Goal: Contribute content

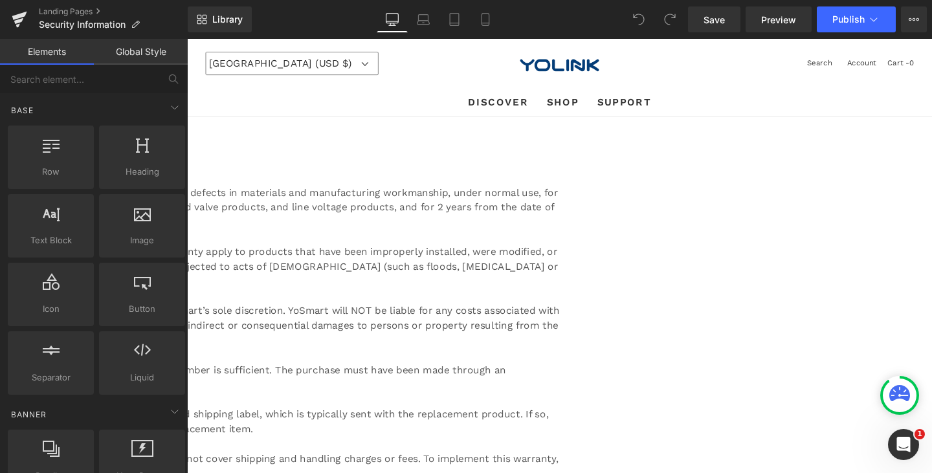
click at [488, 166] on h1 "Manufacturer's Limited Warranty" at bounding box center [187, 163] width 783 height 22
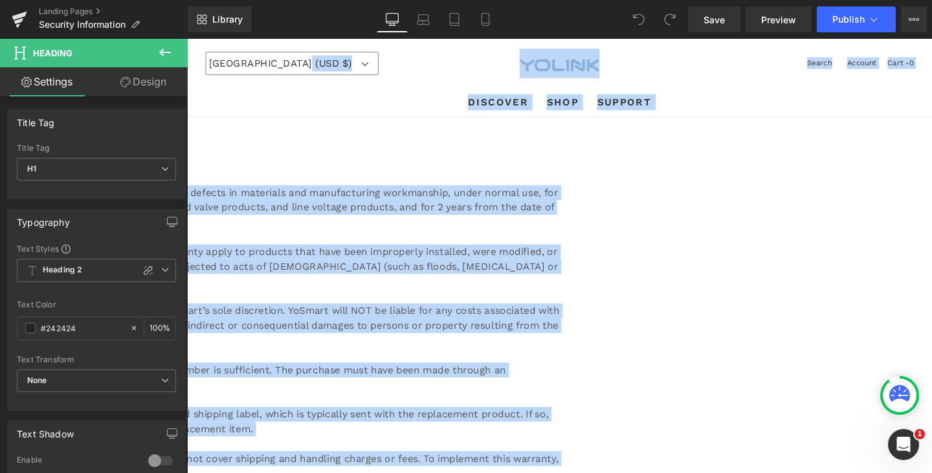
click at [542, 158] on h1 "Manufacturer's Limited Warranty" at bounding box center [187, 163] width 783 height 22
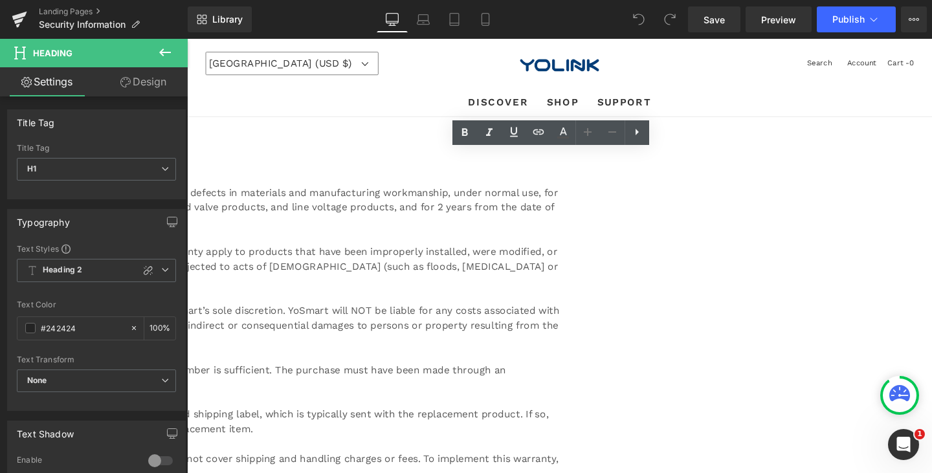
click at [579, 161] on h1 "Manufacturer's Limited Warranty" at bounding box center [187, 163] width 783 height 22
paste div
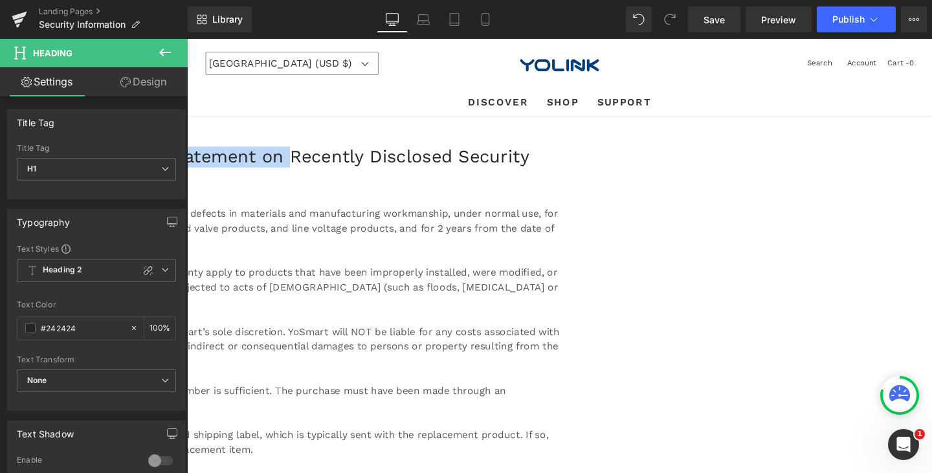
drag, startPoint x: 696, startPoint y: 161, endPoint x: 230, endPoint y: 149, distance: 466.7
click at [230, 149] on div "Icon Icon List Hoz Manufacturer's Limited WarrantyOfficial Statement on Recentl…" at bounding box center [187, 360] width 783 height 464
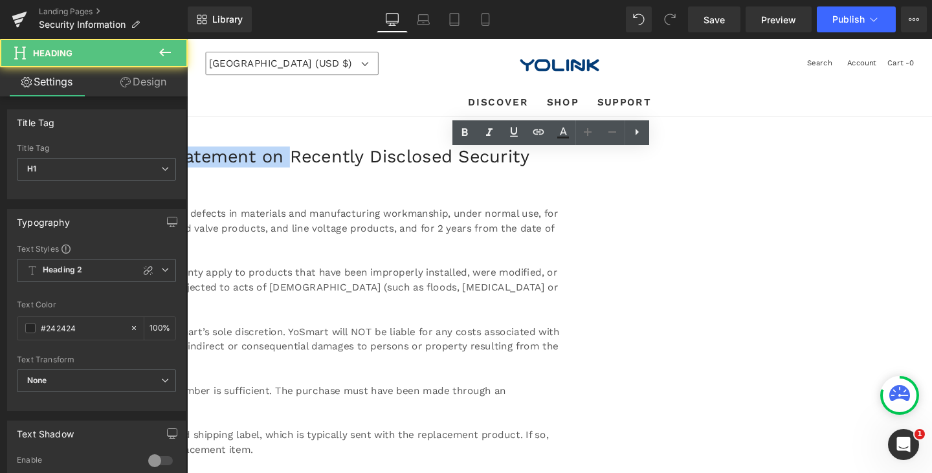
click at [534, 168] on h1 "Manufacturer's Limited WarrantyOfficial Statement on Recently Disclosed Securit…" at bounding box center [187, 174] width 783 height 44
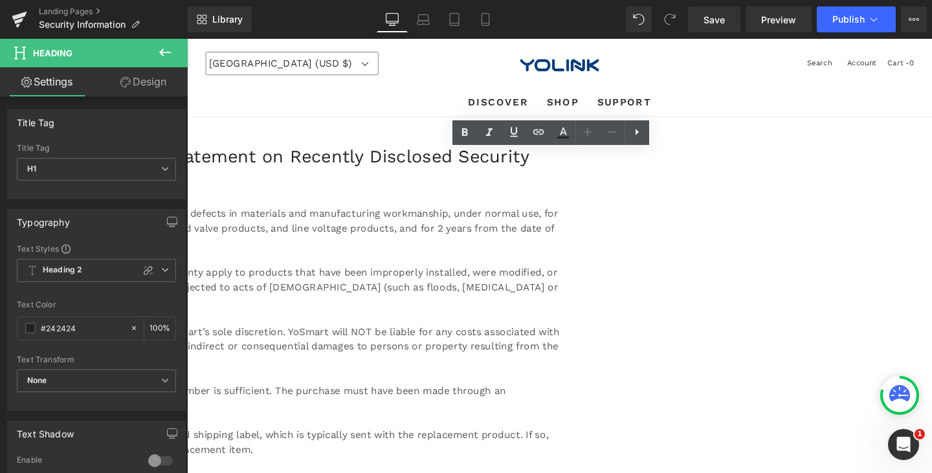
drag, startPoint x: 493, startPoint y: 164, endPoint x: 202, endPoint y: 164, distance: 291.2
click at [202, 164] on h1 "Manufacturer's Limited WarrantyOfficial Statement on Recently Disclosed Securit…" at bounding box center [187, 174] width 783 height 44
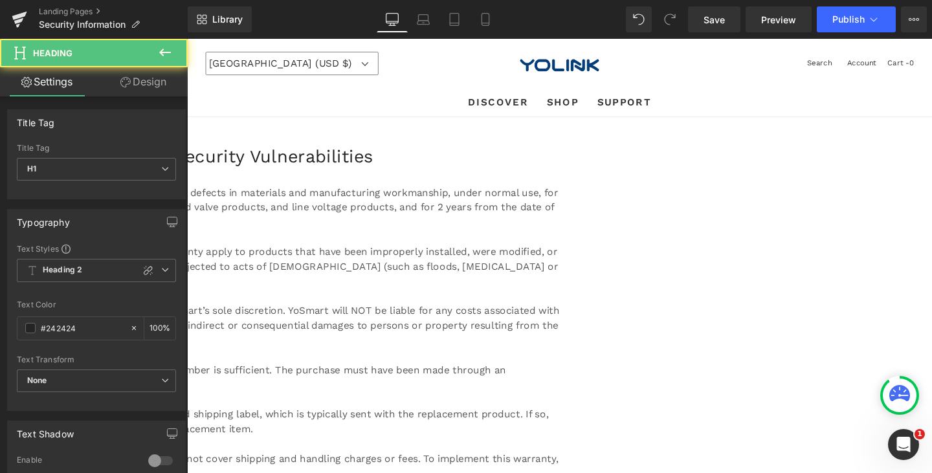
click at [579, 161] on h1 "Official Statement on Recently Disclosed Security Vulnerabilities" at bounding box center [187, 163] width 783 height 22
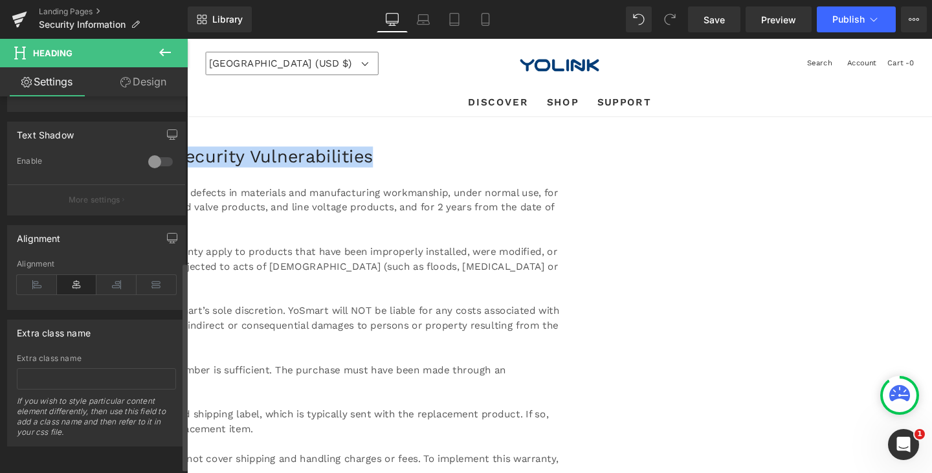
scroll to position [308, 0]
click at [399, 207] on div "YoSmart warrants to the original user of this product that it will be free from…" at bounding box center [187, 216] width 783 height 47
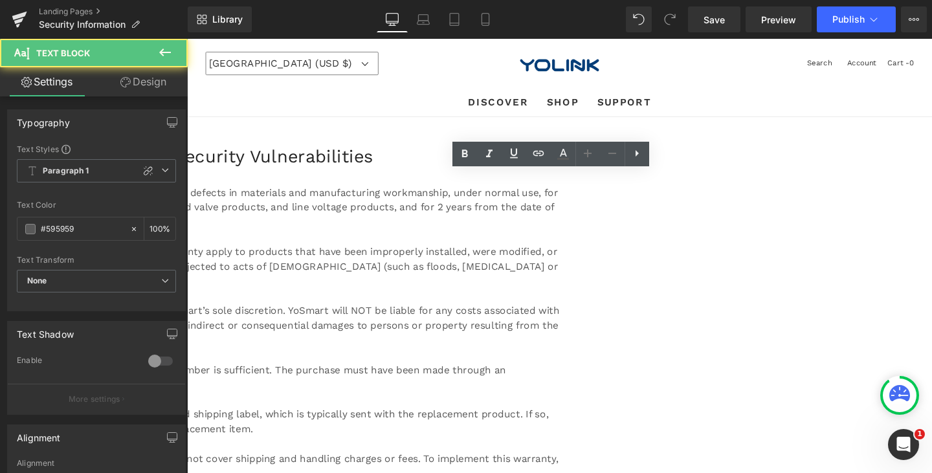
click at [380, 217] on div "YoSmart warrants to the original user of this product that it will be free from…" at bounding box center [187, 216] width 783 height 47
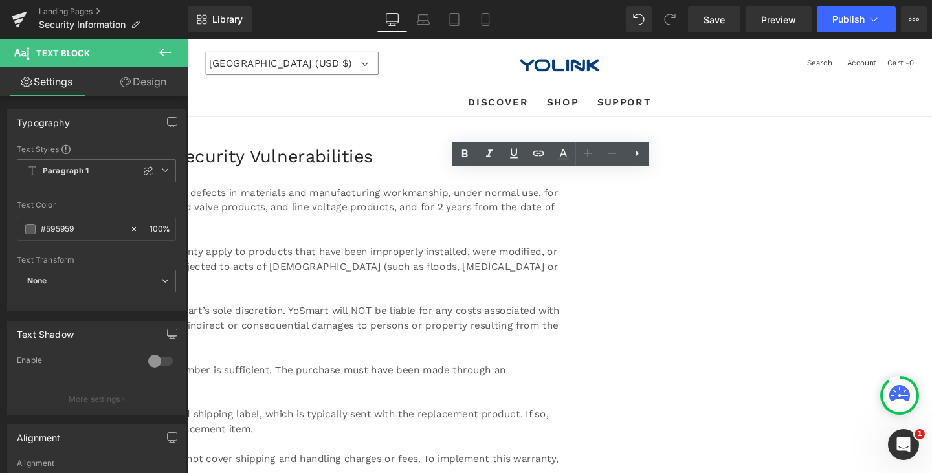
click at [427, 169] on h1 "Official Statement on Recently Disclosed Security Vulnerabilities" at bounding box center [187, 163] width 783 height 22
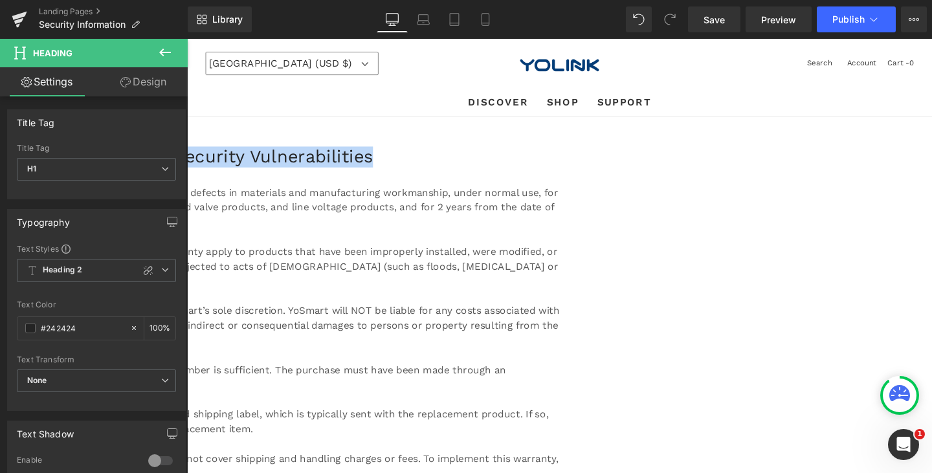
click at [475, 167] on h1 "Official Statement on Recently Disclosed Security Vulnerabilities" at bounding box center [187, 163] width 783 height 22
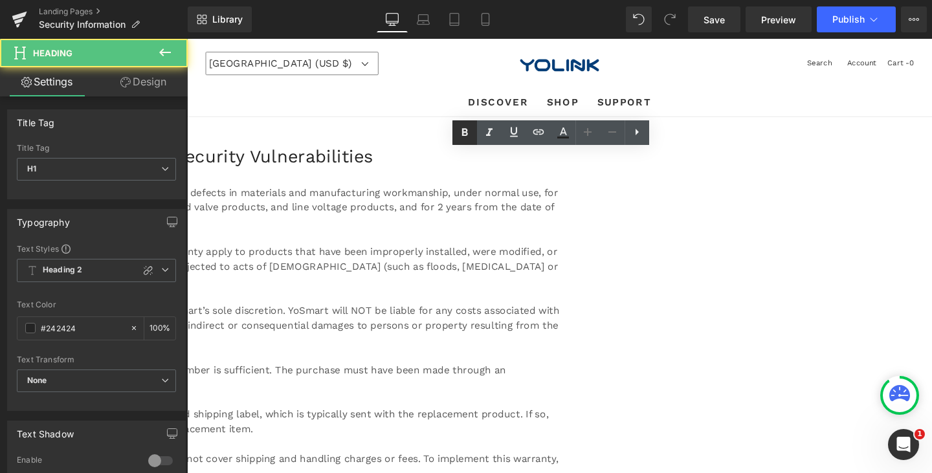
click at [467, 131] on icon at bounding box center [465, 132] width 6 height 8
click at [478, 171] on h1 "Official Statement on Recently Disclosed Security Vulnerabilities" at bounding box center [187, 163] width 783 height 22
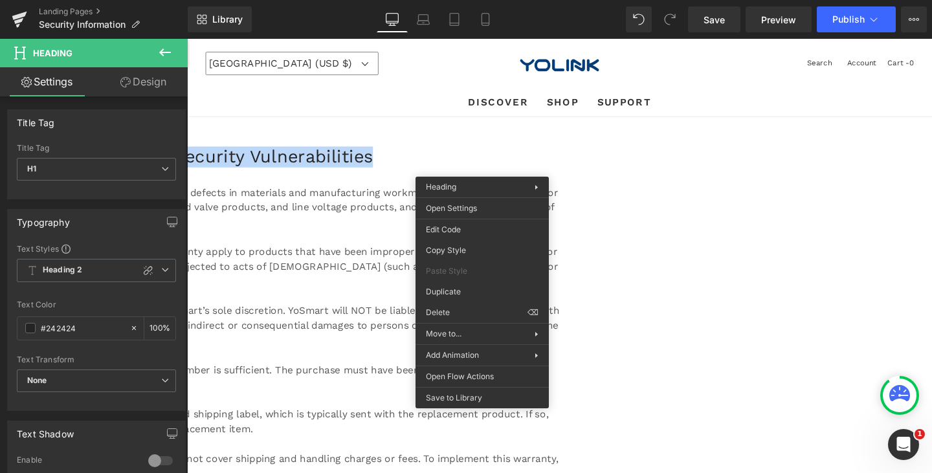
click at [370, 274] on div "The warranty does not cover abuse or misused products, nor does this warranty a…" at bounding box center [187, 278] width 783 height 47
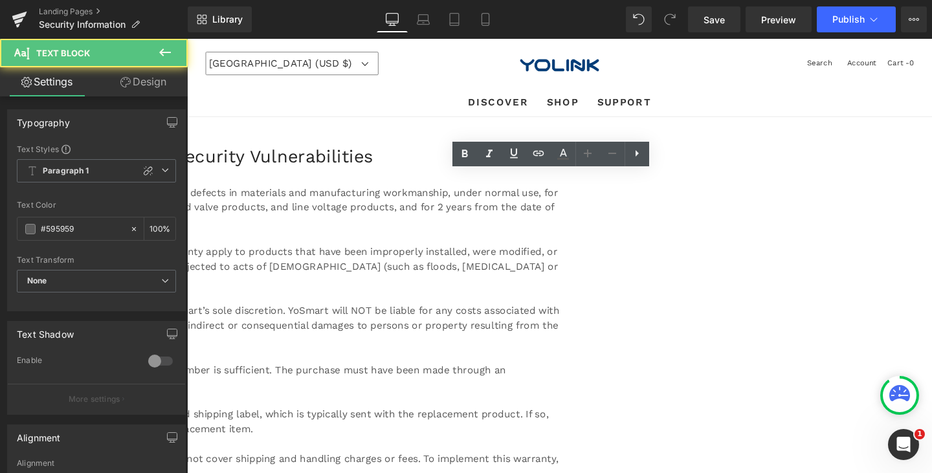
click at [373, 267] on div "The warranty does not cover abuse or misused products, nor does this warranty a…" at bounding box center [187, 278] width 783 height 47
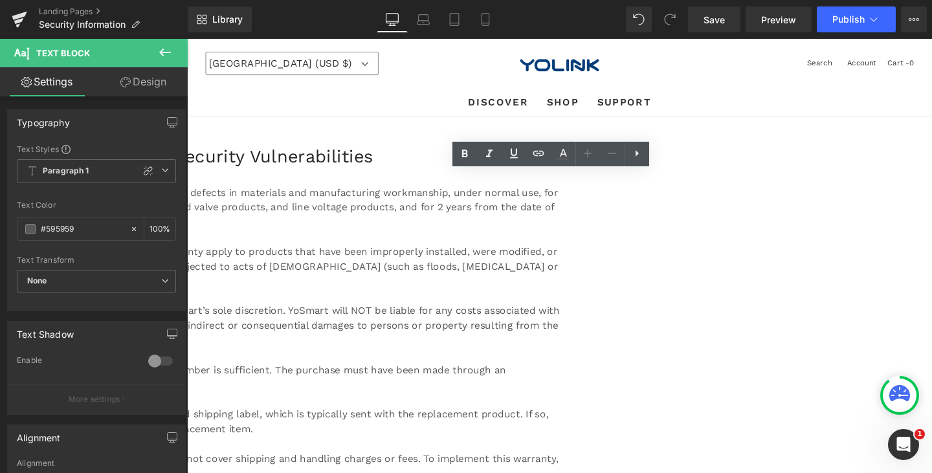
click at [368, 174] on div at bounding box center [187, 174] width 783 height 0
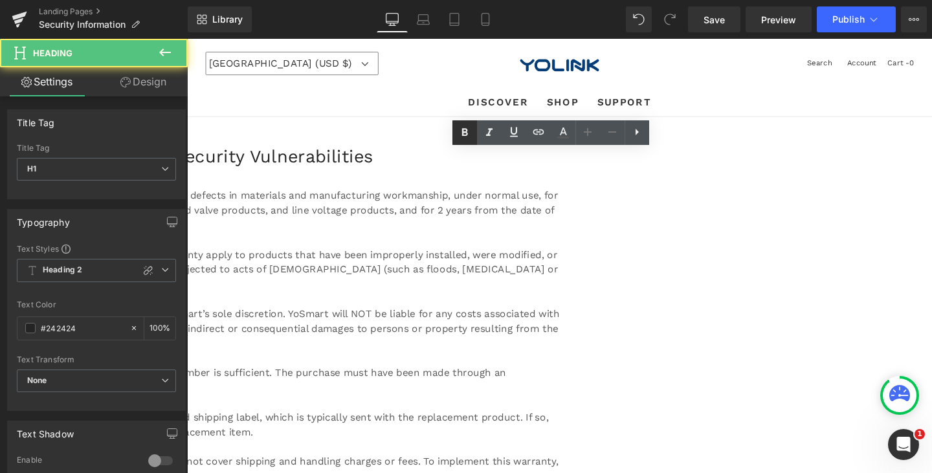
click at [463, 135] on icon at bounding box center [465, 132] width 6 height 8
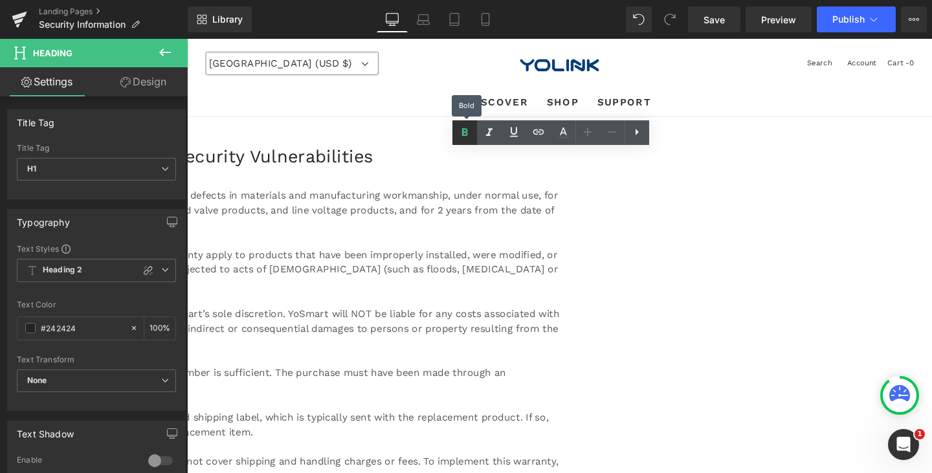
click at [463, 133] on icon at bounding box center [465, 133] width 16 height 16
click at [489, 129] on icon at bounding box center [489, 132] width 6 height 8
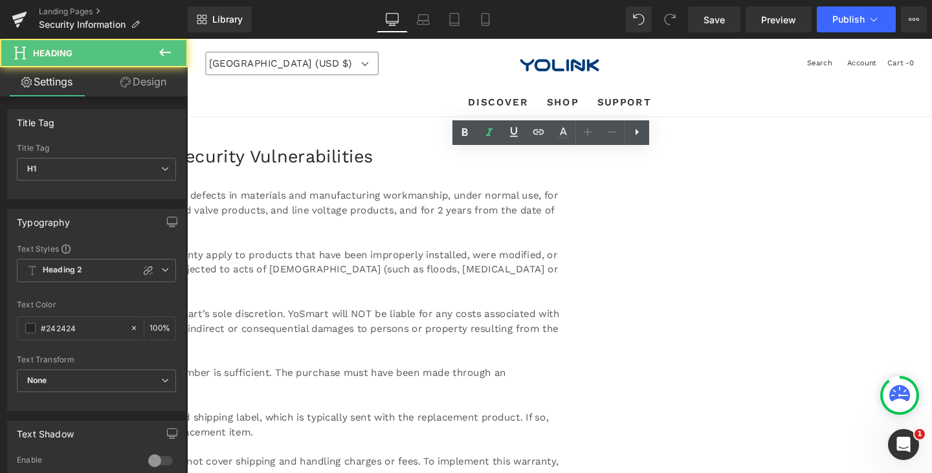
click at [474, 171] on h1 "Official Statement on Recently Disclosed Security Vulnerabilities" at bounding box center [187, 163] width 783 height 22
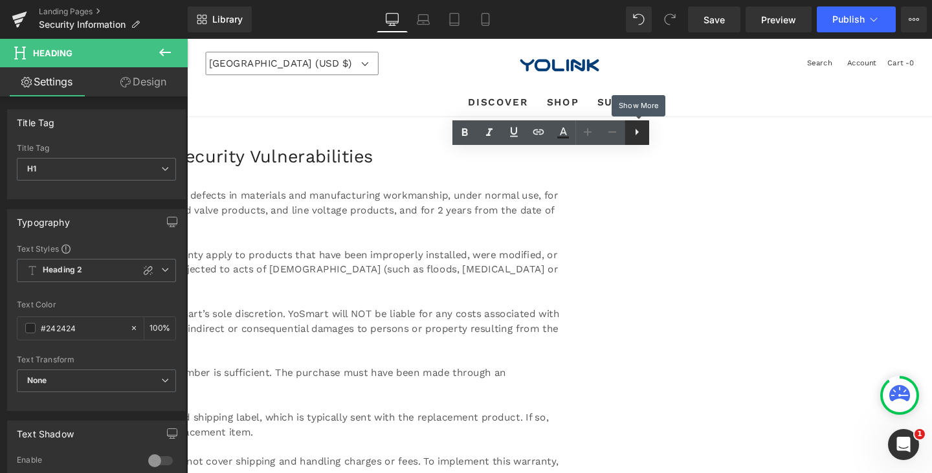
click at [640, 128] on icon at bounding box center [637, 132] width 16 height 16
click at [641, 131] on icon at bounding box center [637, 132] width 16 height 16
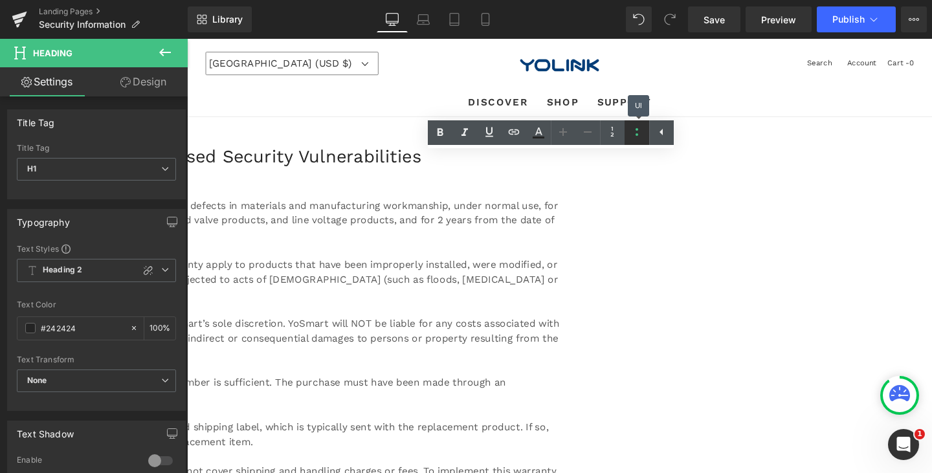
click at [641, 131] on icon at bounding box center [637, 132] width 16 height 16
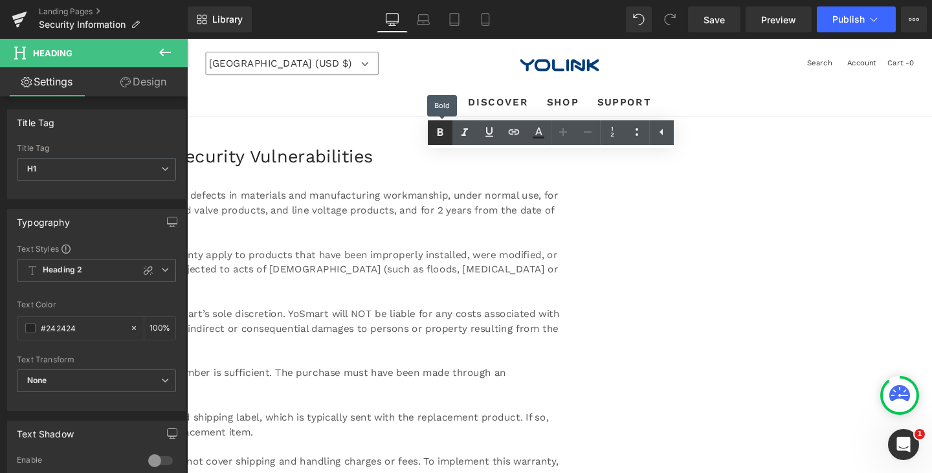
click at [441, 127] on icon at bounding box center [440, 133] width 16 height 16
click at [488, 228] on div "YoSmart warrants to the original user of this product that it will be free from…" at bounding box center [187, 219] width 783 height 47
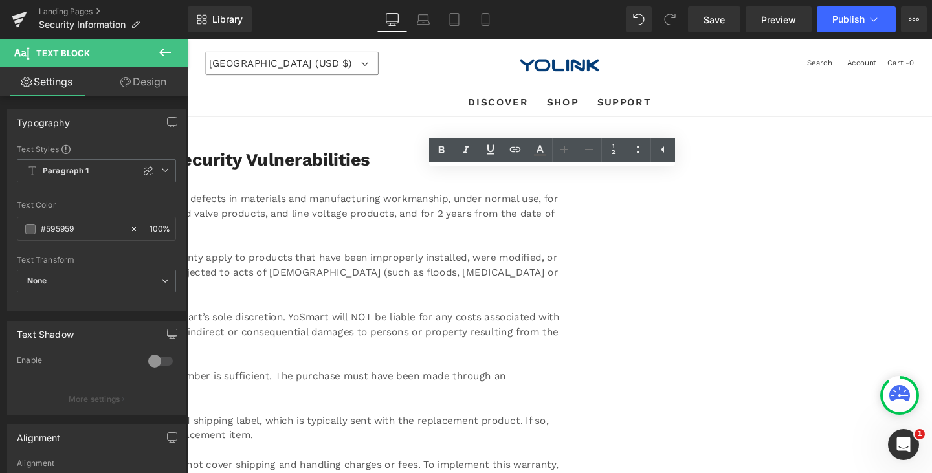
click at [325, 168] on strong "Official Statement on Recently Disclosed Security Vulnerabilities" at bounding box center [88, 165] width 584 height 21
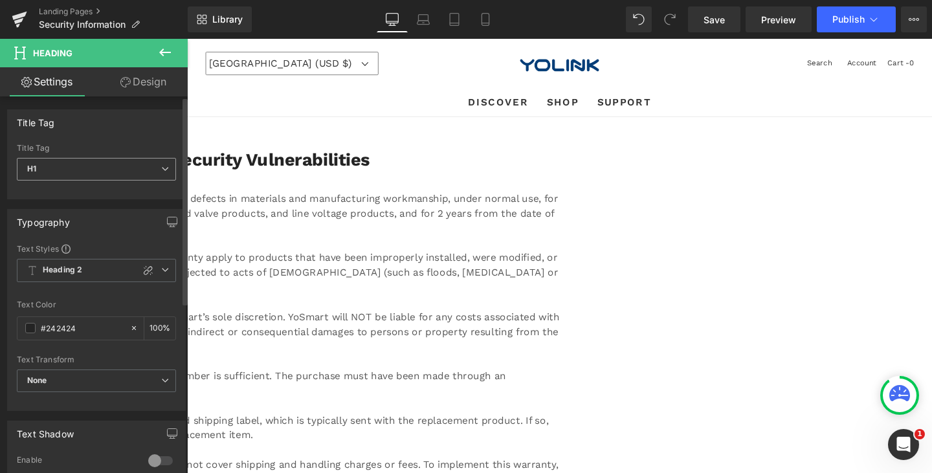
click at [107, 168] on span "H1" at bounding box center [96, 169] width 159 height 23
click at [115, 126] on div "Title Tag" at bounding box center [96, 122] width 177 height 25
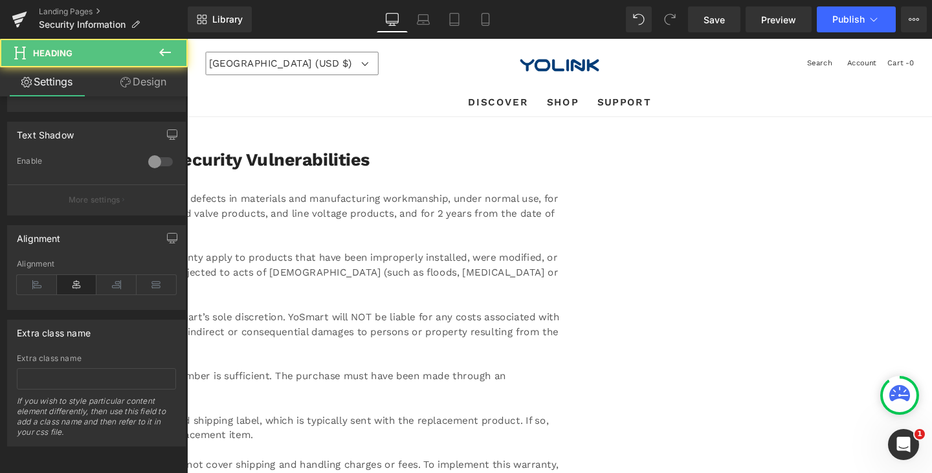
click at [379, 165] on strong "Official Statement on Recently Disclosed Security Vulnerabilities" at bounding box center [88, 165] width 584 height 21
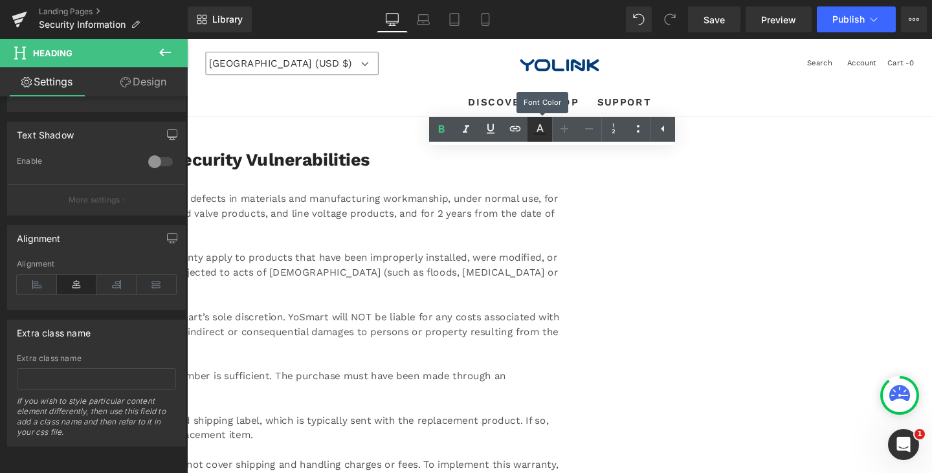
click at [546, 127] on icon at bounding box center [540, 130] width 16 height 16
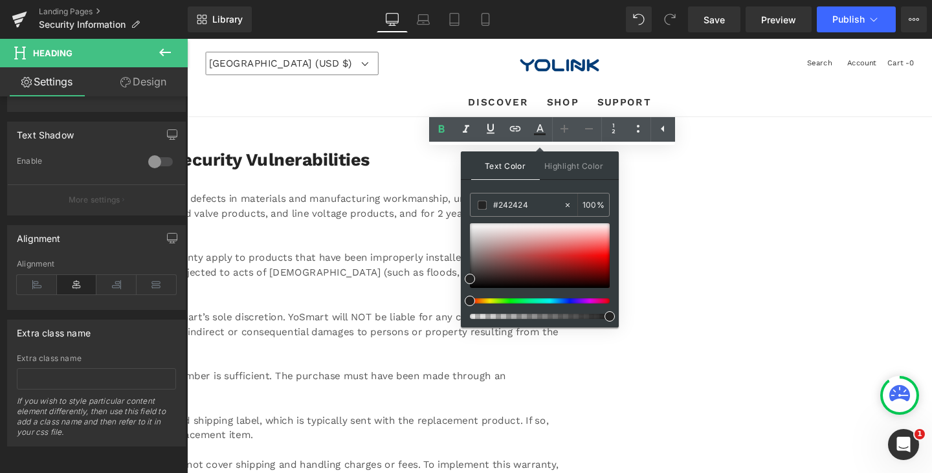
click at [379, 169] on strong "Official Statement on Recently Disclosed Security Vulnerabilities" at bounding box center [88, 165] width 584 height 21
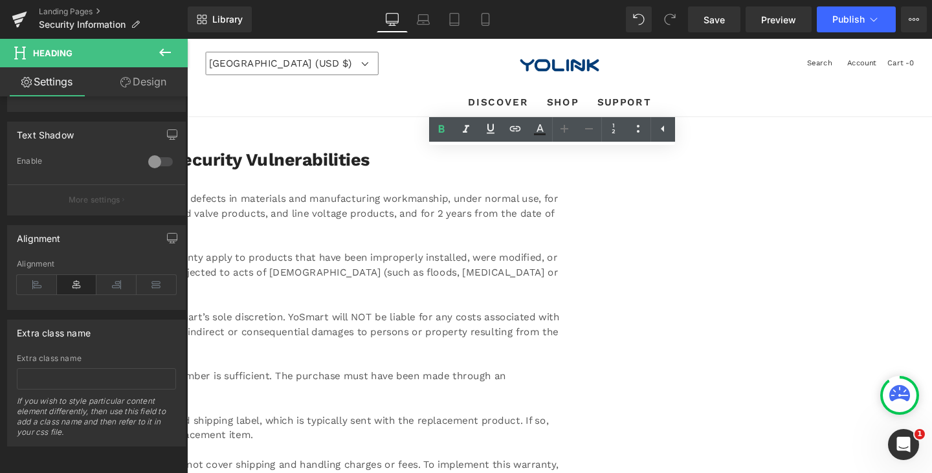
click at [261, 213] on div "YoSmart warrants to the original user of this product that it will be free from…" at bounding box center [187, 222] width 783 height 47
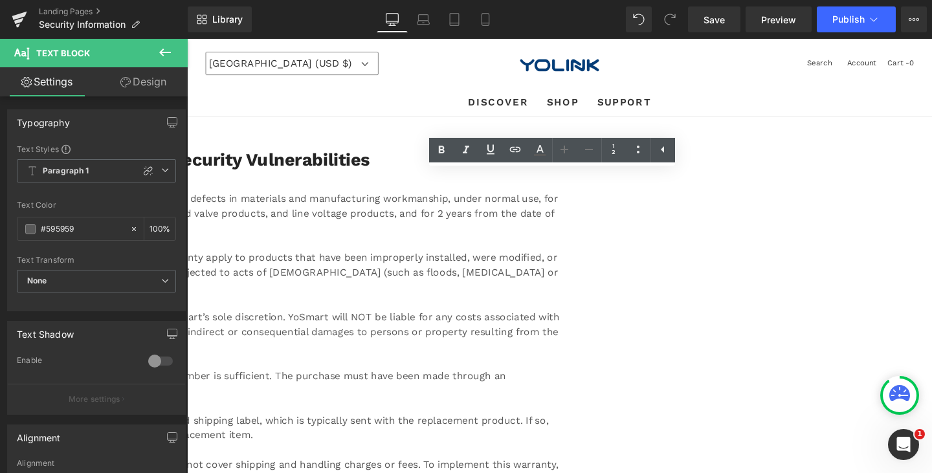
click at [579, 162] on h1 "Official Statement on Recently Disclosed Security Vulnerabilities" at bounding box center [187, 166] width 783 height 22
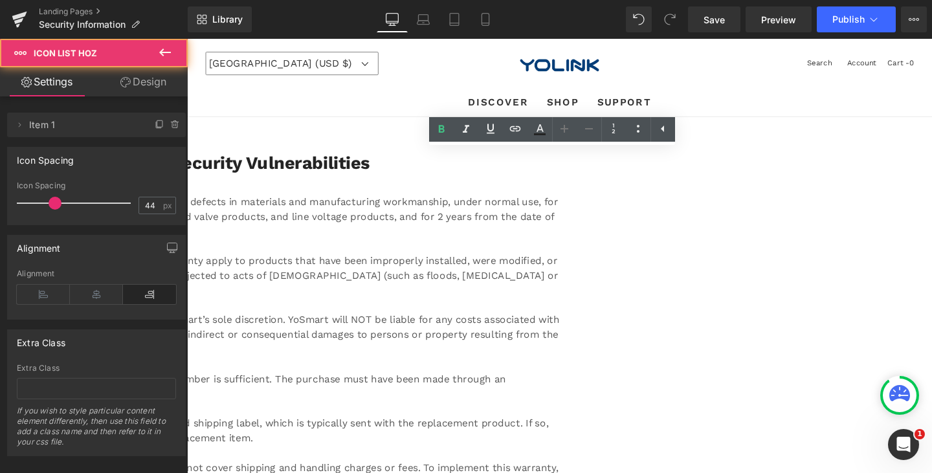
click at [559, 139] on ul "Icon" at bounding box center [178, 141] width 764 height 27
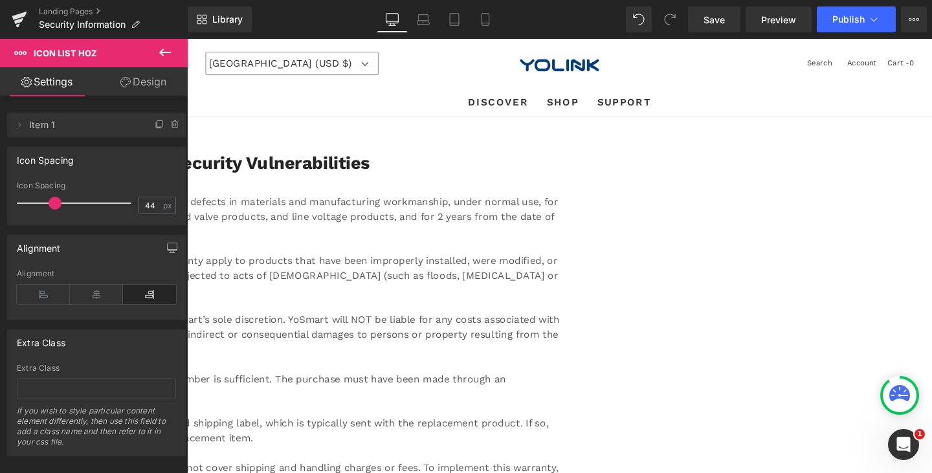
click at [503, 265] on div "The warranty does not cover abuse or misused products, nor does this warranty a…" at bounding box center [187, 288] width 783 height 47
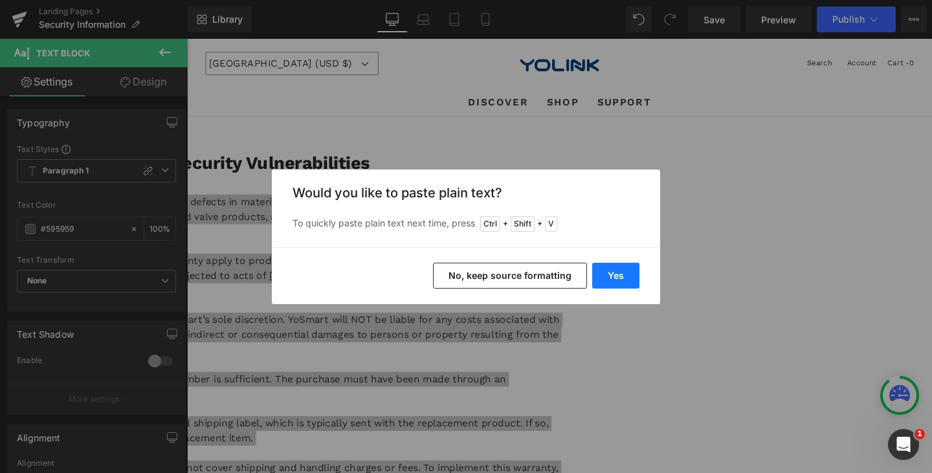
click at [606, 273] on button "Yes" at bounding box center [615, 276] width 47 height 26
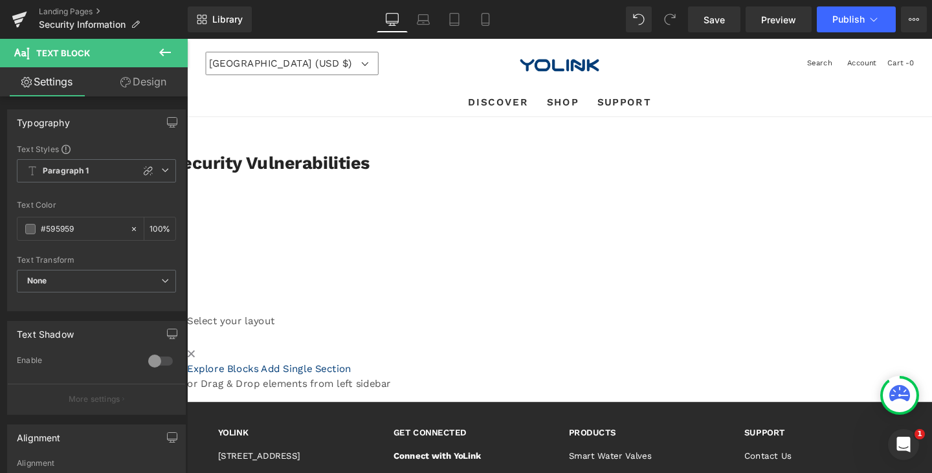
click at [357, 187] on div "[DATE]" at bounding box center [187, 195] width 783 height 16
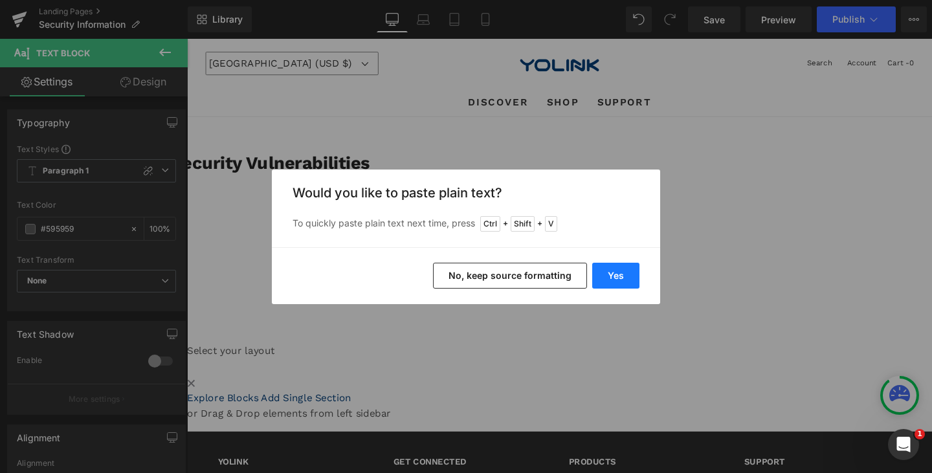
click at [617, 280] on button "Yes" at bounding box center [615, 276] width 47 height 26
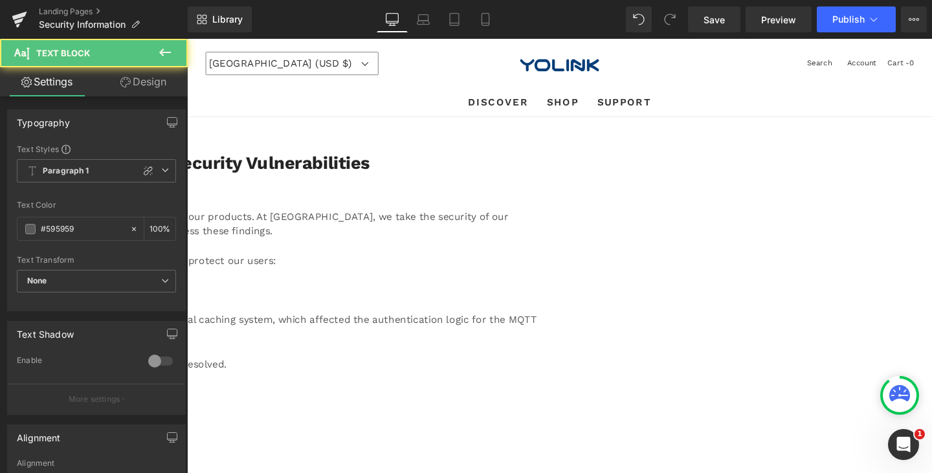
click at [579, 265] on div "Below is a summary of each vulnerability and the measures we have taken to prot…" at bounding box center [187, 273] width 783 height 16
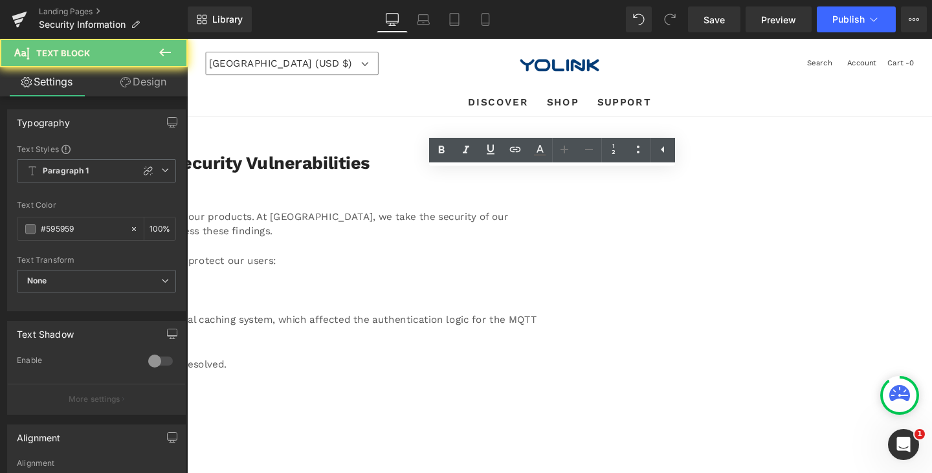
click at [579, 249] on div at bounding box center [187, 257] width 783 height 16
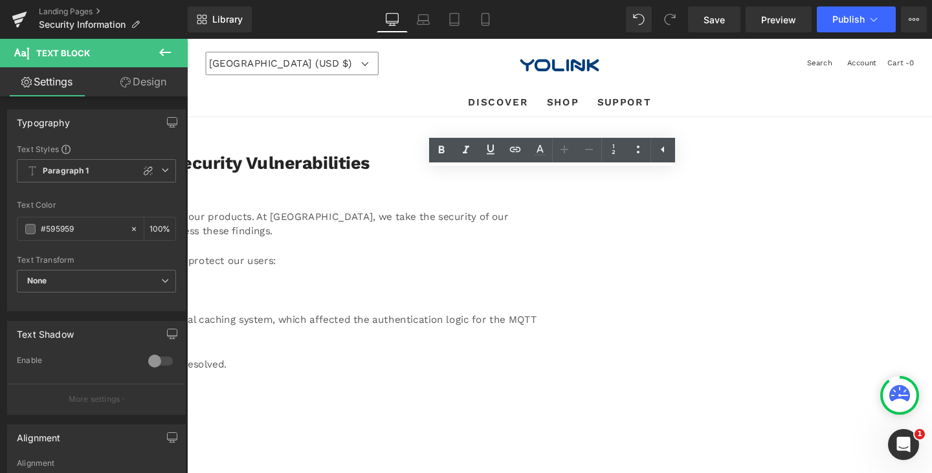
click at [388, 296] on div "CVE-2025-59449 & CVE-2025-59451" at bounding box center [187, 304] width 783 height 16
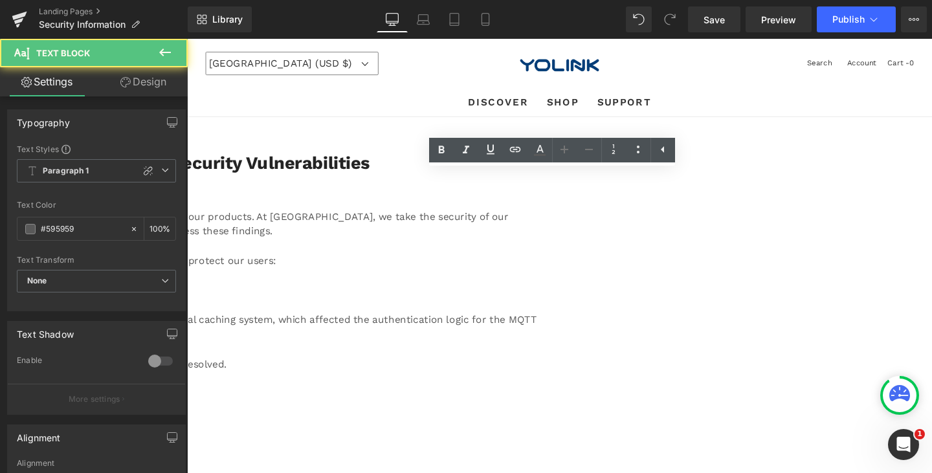
click at [384, 280] on div at bounding box center [187, 288] width 783 height 16
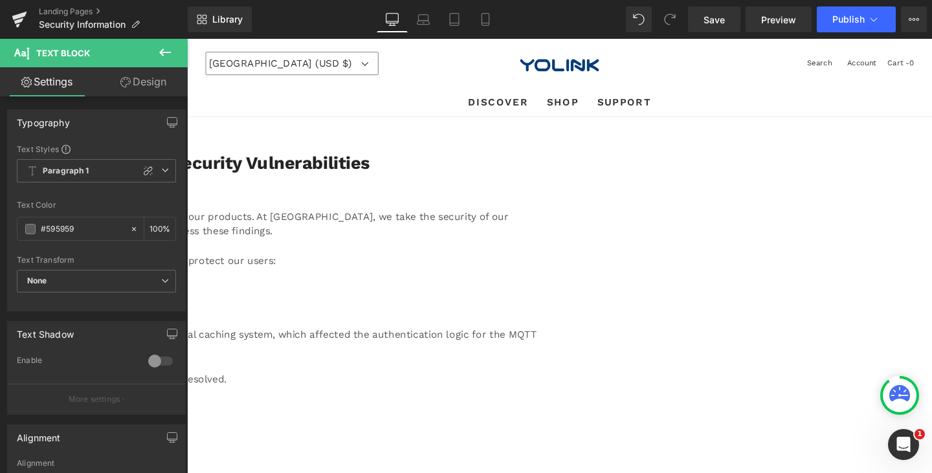
drag, startPoint x: 404, startPoint y: 311, endPoint x: 195, endPoint y: 307, distance: 209.1
click at [195, 311] on div "CVE-2025-59449 & CVE-2025-59451" at bounding box center [187, 319] width 783 height 16
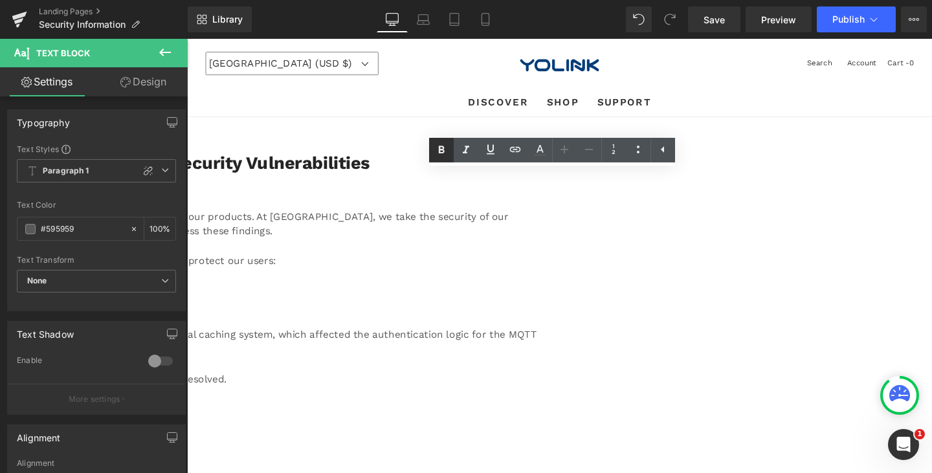
click at [445, 150] on icon at bounding box center [442, 150] width 16 height 16
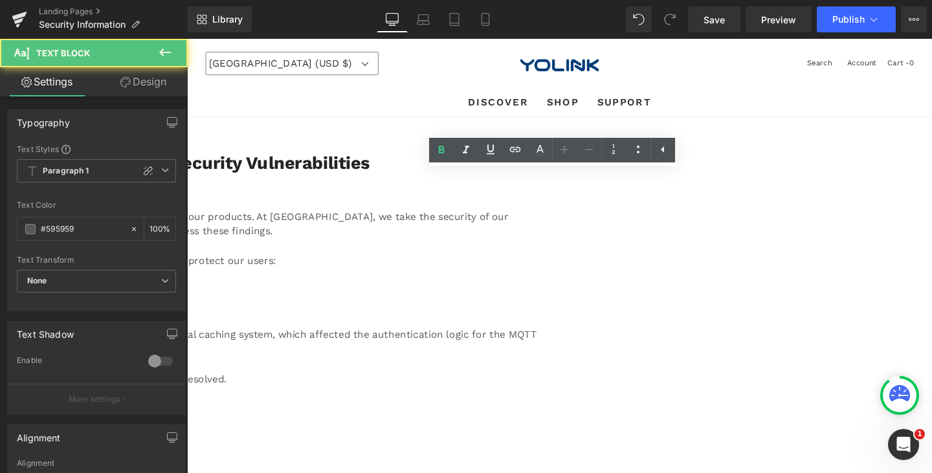
click at [392, 318] on div "CVE-2025-59449 & CVE-2025-59451" at bounding box center [187, 319] width 783 height 16
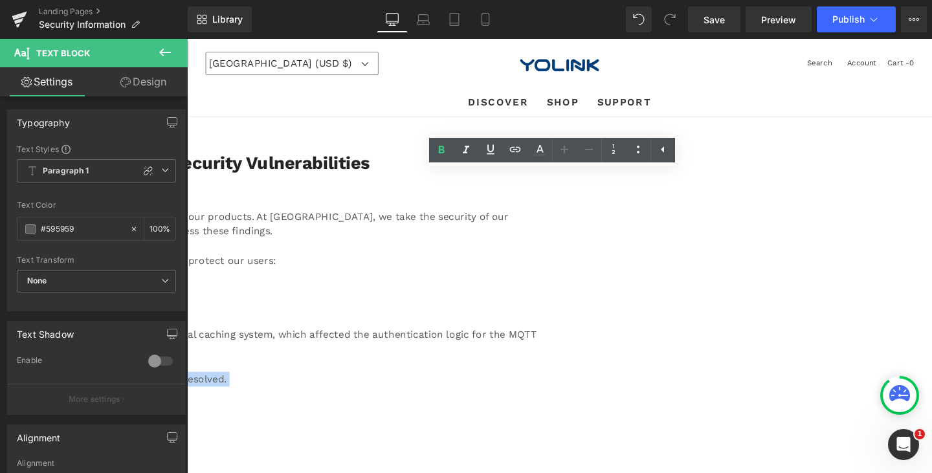
drag, startPoint x: 564, startPoint y: 412, endPoint x: 196, endPoint y: 390, distance: 368.9
click at [639, 148] on icon at bounding box center [638, 150] width 16 height 16
click at [535, 408] on div at bounding box center [187, 412] width 783 height 16
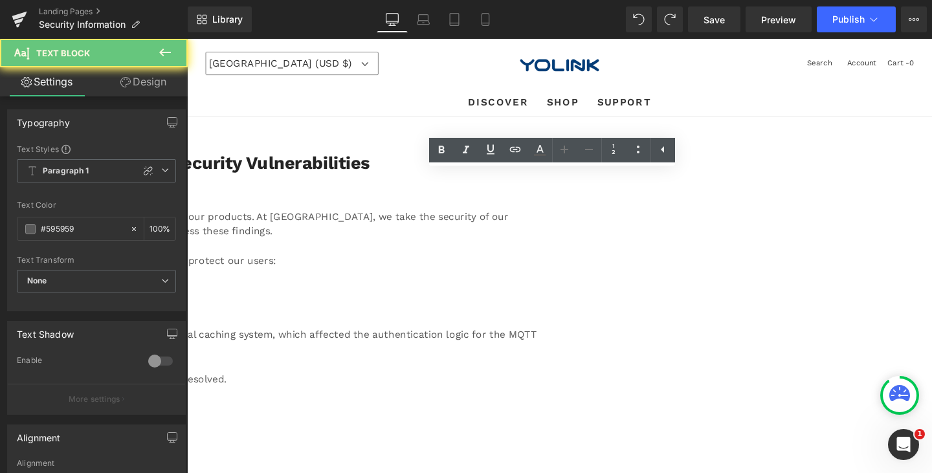
click at [579, 389] on div "Status: A fix has been deployed on our servers, and this issue has been fully r…" at bounding box center [187, 397] width 783 height 16
click at [579, 390] on div "Status: A fix has been deployed on our servers, and this issue has been fully r…" at bounding box center [187, 397] width 783 height 16
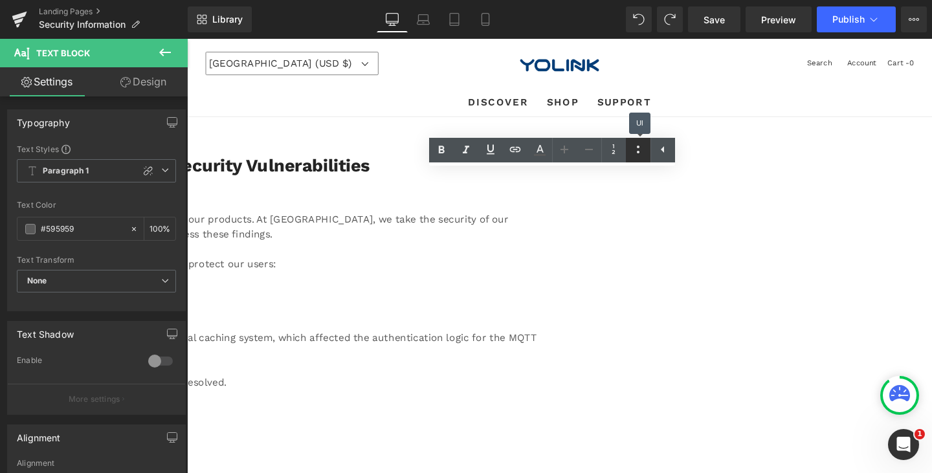
click at [639, 149] on icon at bounding box center [638, 150] width 16 height 16
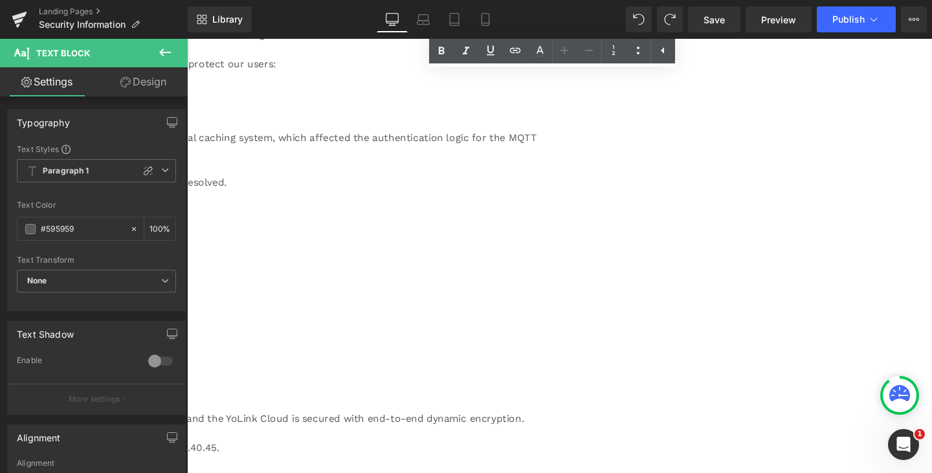
scroll to position [129, 0]
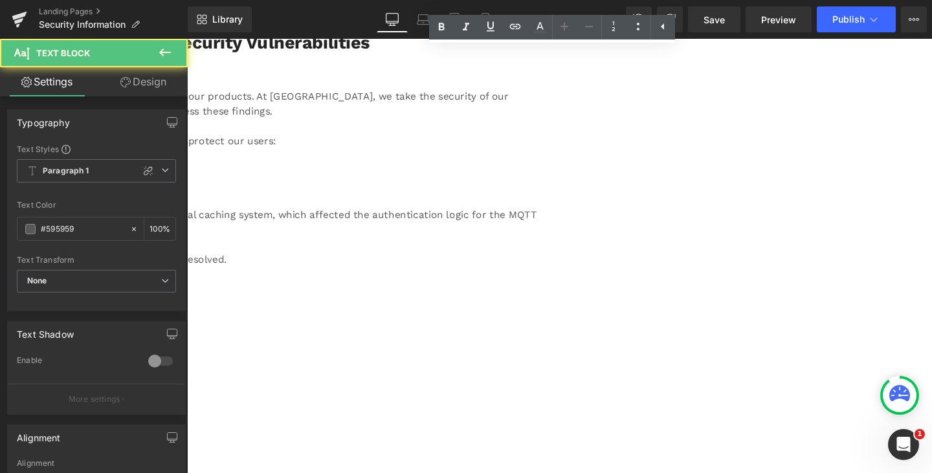
drag, startPoint x: 193, startPoint y: 275, endPoint x: 195, endPoint y: 267, distance: 8.6
click at [193, 274] on div "[DATE] A security research firm has recently disclosed four vulnerabilities rel…" at bounding box center [187, 387] width 783 height 652
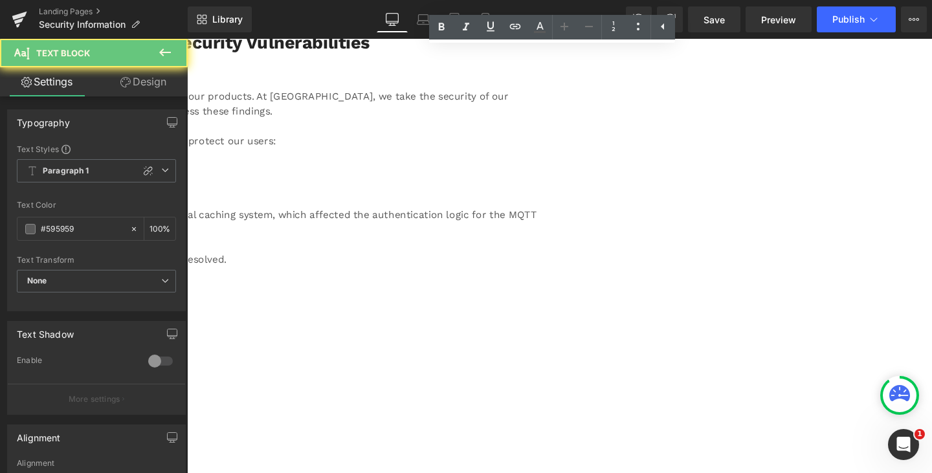
click at [197, 264] on span "Status: A fix has been deployed on our servers, and this issue has been fully r…" at bounding box center [12, 270] width 433 height 12
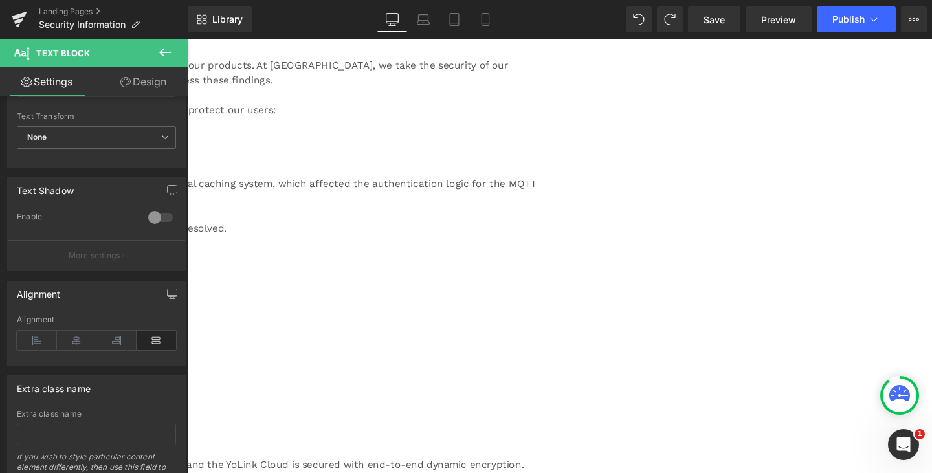
scroll to position [194, 0]
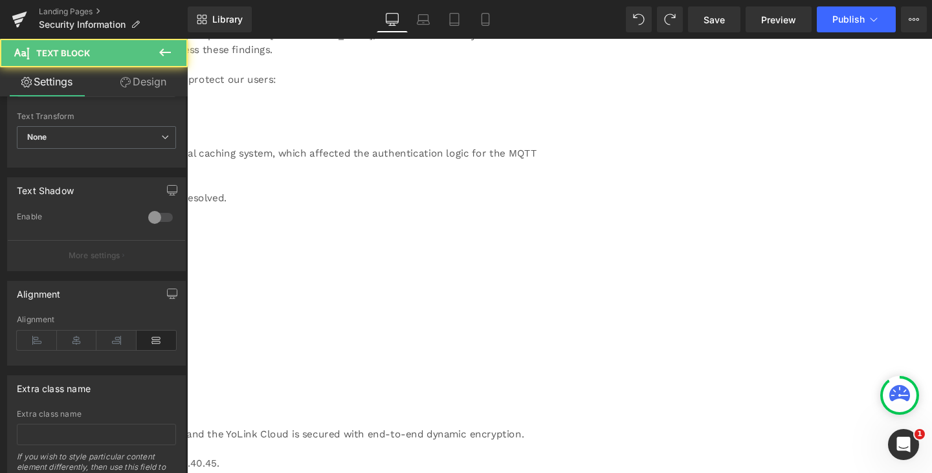
drag, startPoint x: 298, startPoint y: 257, endPoint x: 197, endPoint y: 254, distance: 101.7
click at [197, 254] on div "[DATE] A security research firm has recently disclosed four vulnerabilities rel…" at bounding box center [187, 325] width 783 height 659
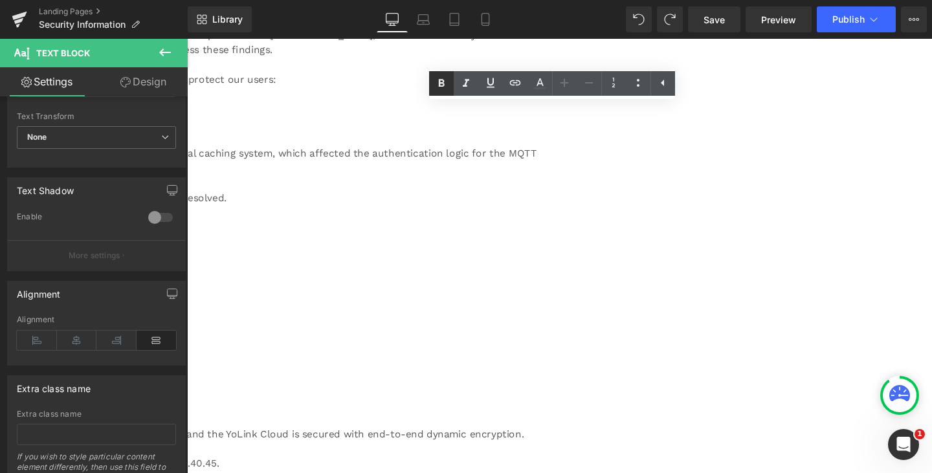
click at [436, 87] on icon at bounding box center [442, 84] width 16 height 16
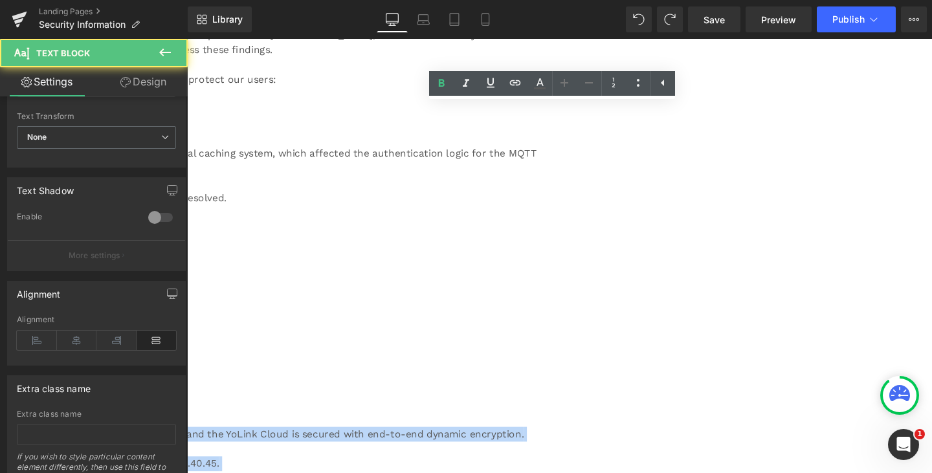
drag, startPoint x: 311, startPoint y: 375, endPoint x: 192, endPoint y: 377, distance: 118.5
click at [192, 377] on div "[DATE] A security research firm has recently disclosed four vulnerabilities rel…" at bounding box center [187, 322] width 783 height 652
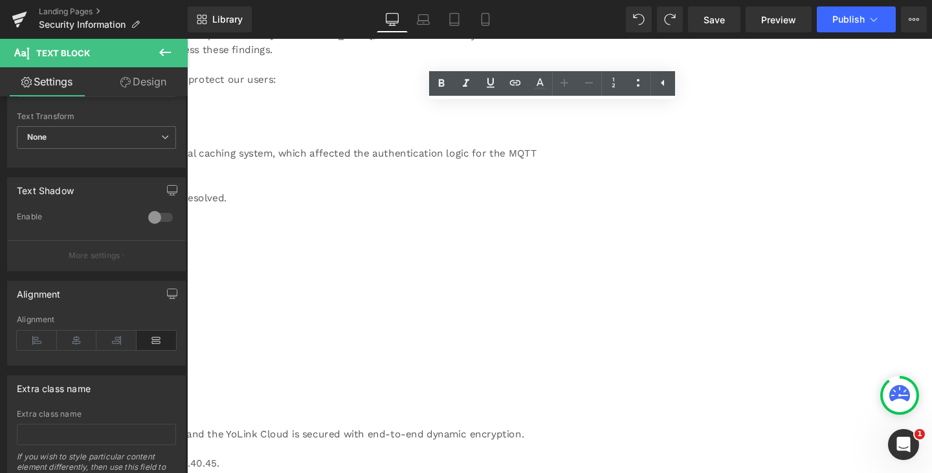
drag, startPoint x: 288, startPoint y: 384, endPoint x: 196, endPoint y: 381, distance: 92.0
click at [196, 381] on div "[DATE] A security research firm has recently disclosed four vulnerabilities rel…" at bounding box center [187, 322] width 783 height 652
click at [447, 80] on icon at bounding box center [442, 84] width 16 height 16
click at [535, 294] on div "[DATE] A security research firm has recently disclosed four vulnerabilities rel…" at bounding box center [187, 322] width 783 height 652
drag, startPoint x: 593, startPoint y: 222, endPoint x: 195, endPoint y: 189, distance: 399.4
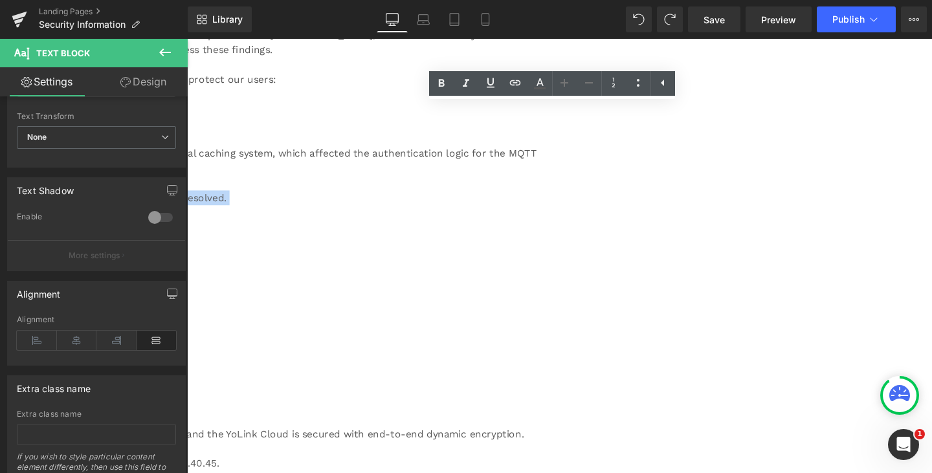
click at [195, 189] on div "[DATE] A security research firm has recently disclosed four vulnerabilities rel…" at bounding box center [187, 322] width 783 height 652
click at [616, 83] on icon at bounding box center [614, 83] width 16 height 16
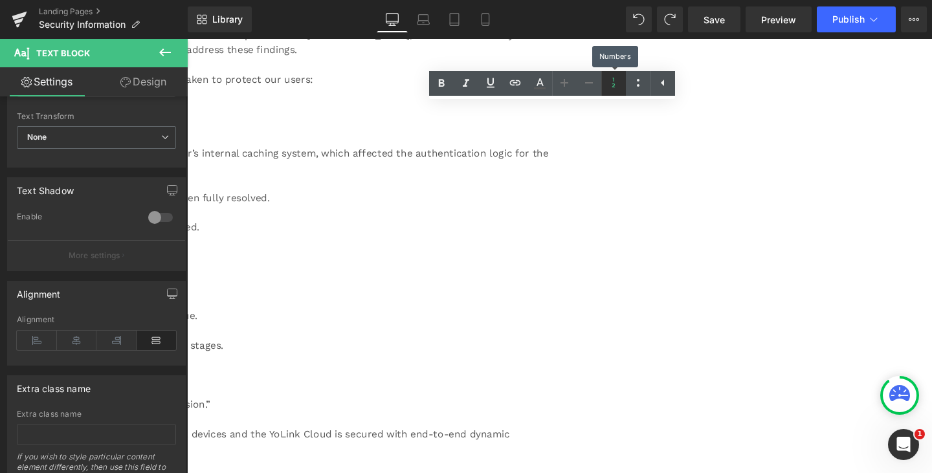
click at [615, 84] on icon at bounding box center [614, 83] width 16 height 16
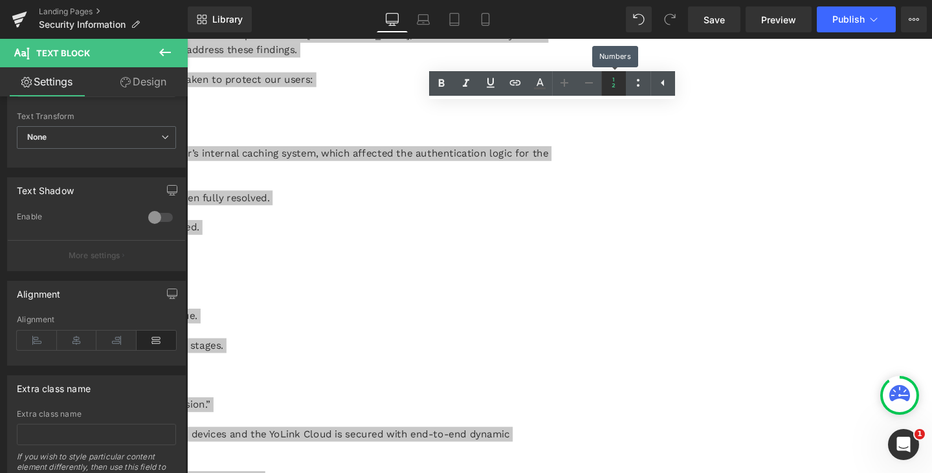
click at [615, 84] on icon at bounding box center [614, 83] width 16 height 16
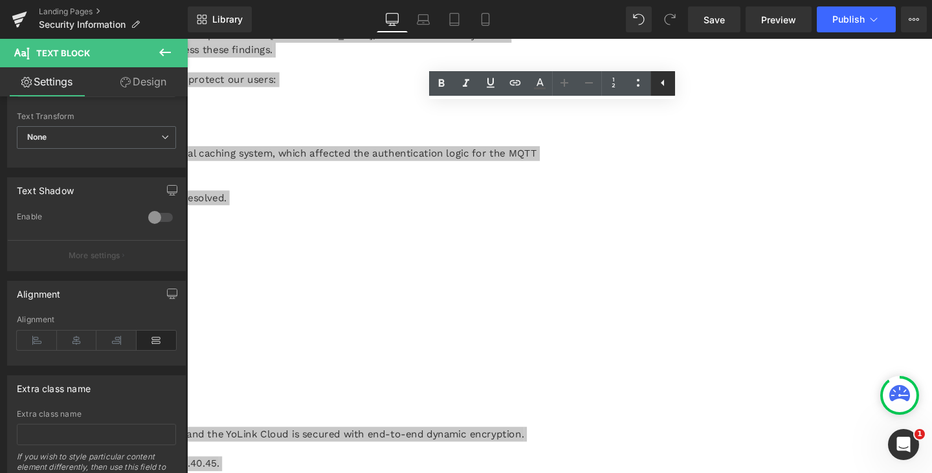
click at [665, 84] on icon at bounding box center [663, 83] width 16 height 16
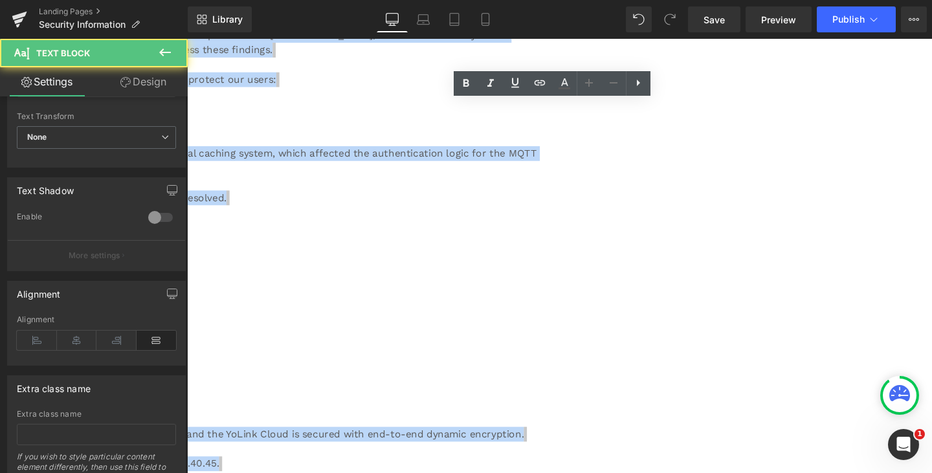
click at [579, 244] on div "[DATE] A security research firm has recently disclosed four vulnerabilities rel…" at bounding box center [187, 322] width 783 height 652
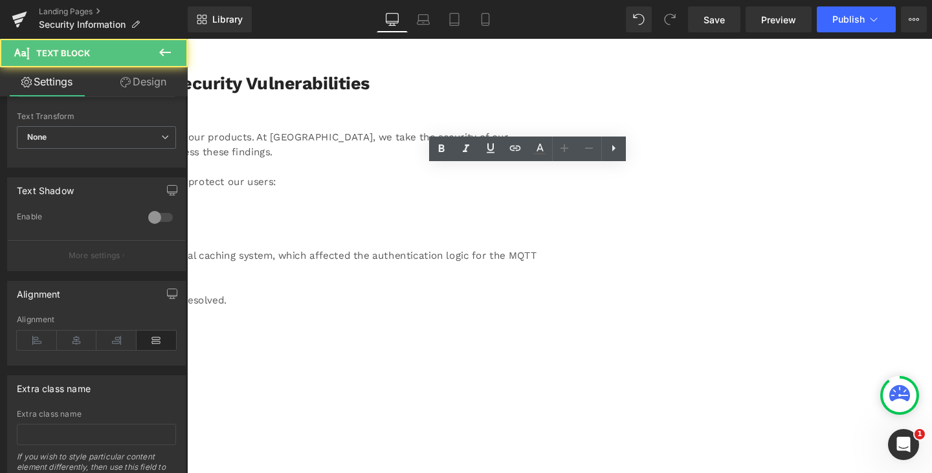
scroll to position [0, 0]
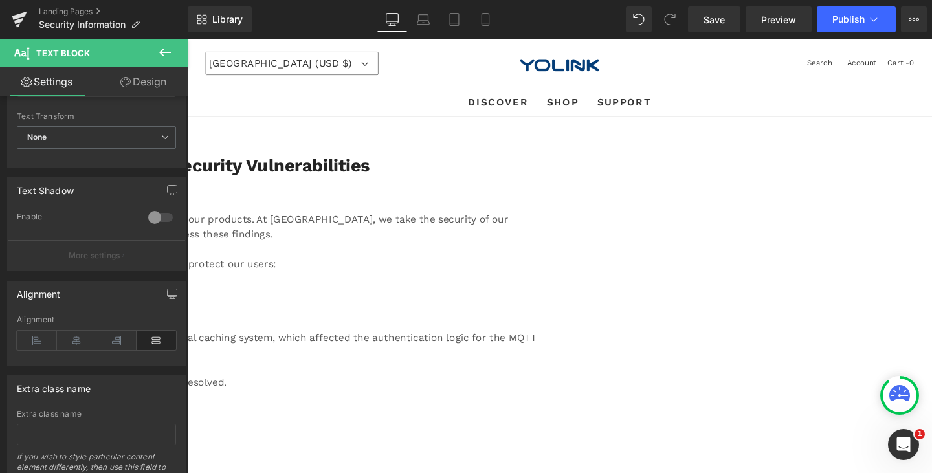
click at [132, 50] on span "Text Block" at bounding box center [77, 53] width 129 height 28
click at [163, 50] on icon at bounding box center [165, 53] width 16 height 16
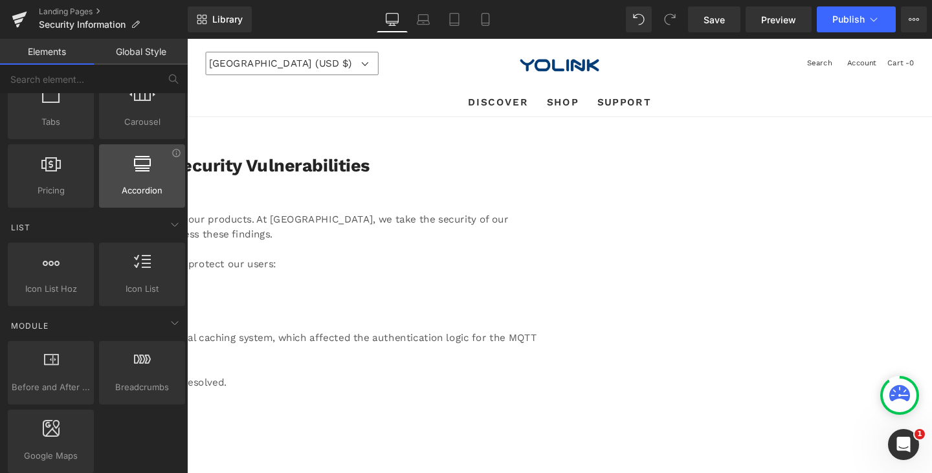
scroll to position [453, 0]
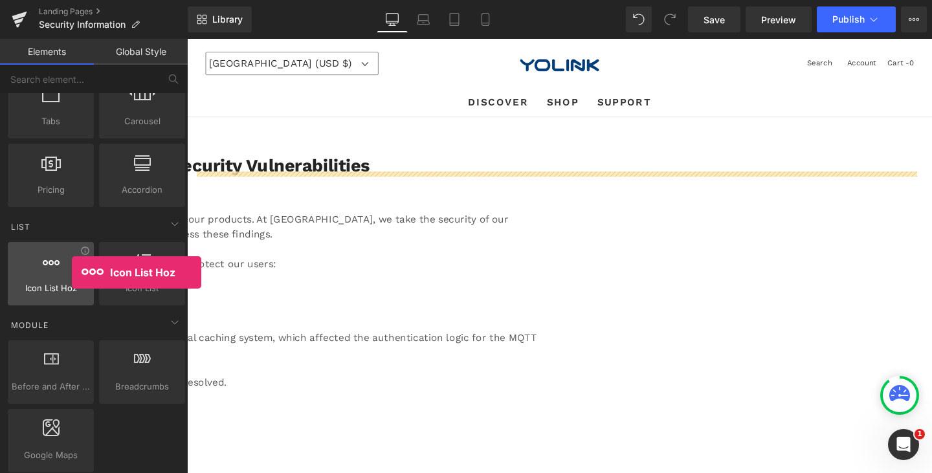
click at [72, 272] on div at bounding box center [51, 266] width 78 height 29
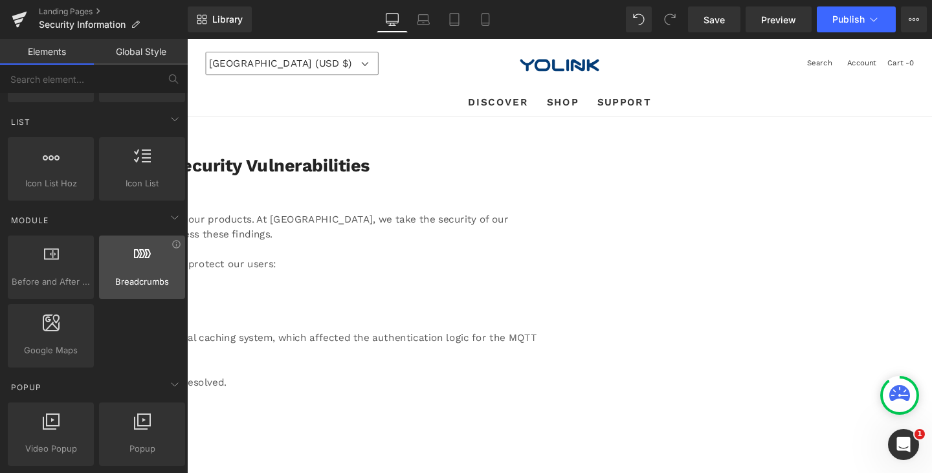
scroll to position [582, 0]
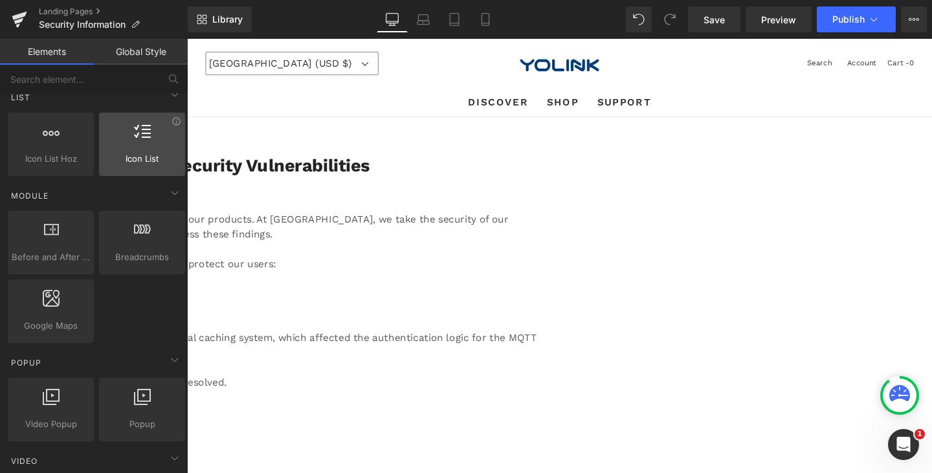
click at [156, 151] on div at bounding box center [142, 137] width 78 height 29
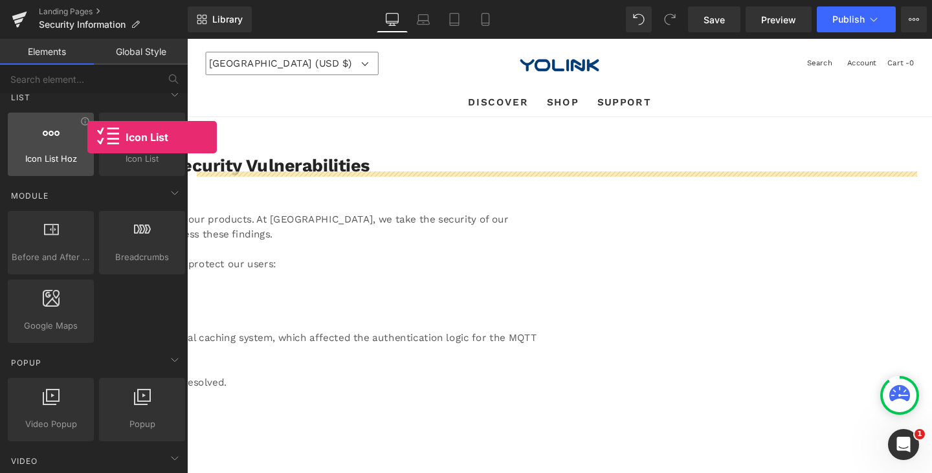
drag, startPoint x: 140, startPoint y: 144, endPoint x: 88, endPoint y: 135, distance: 52.6
click at [88, 135] on div "Icon List Hoz horizontal, icons, symbols, listss, stars, ratings Icon List vert…" at bounding box center [96, 144] width 182 height 69
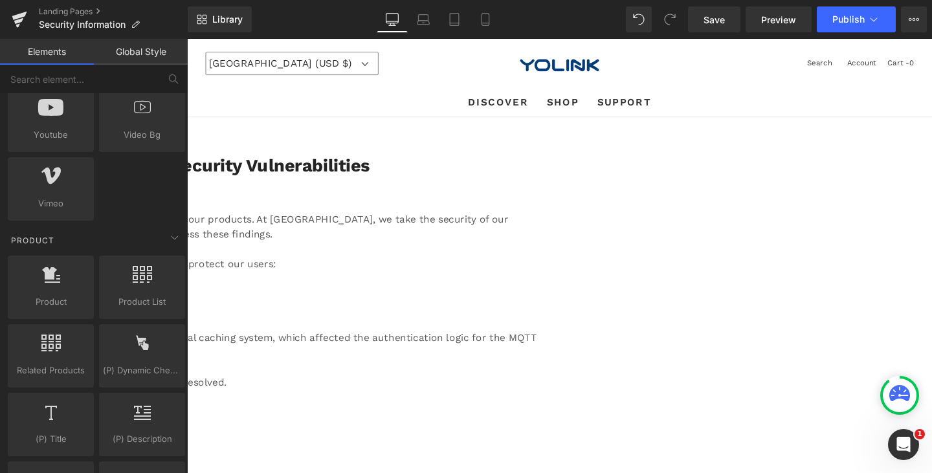
scroll to position [1100, 0]
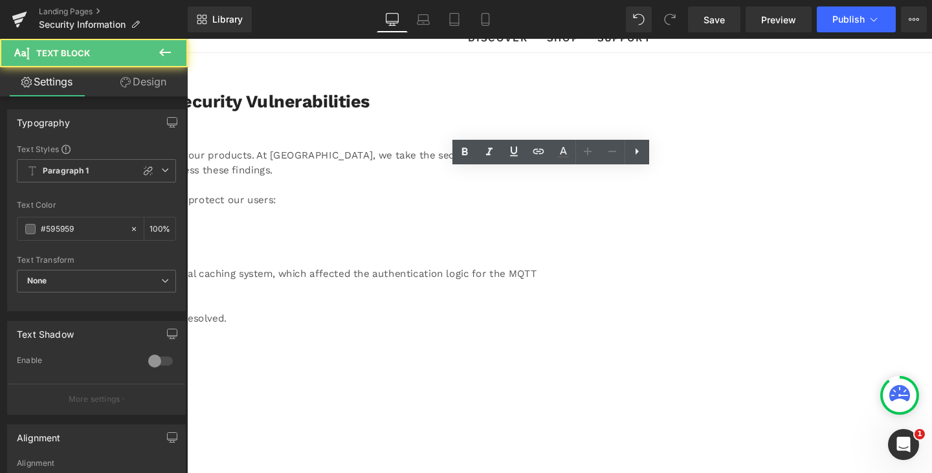
scroll to position [194, 0]
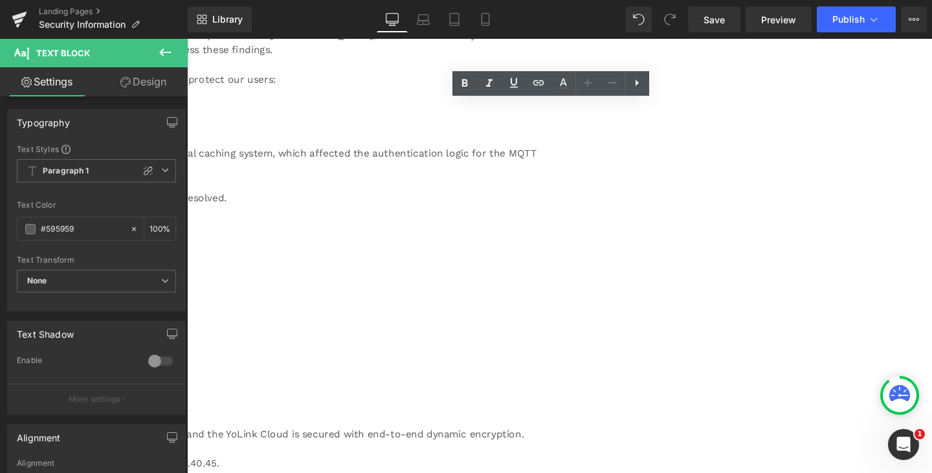
click at [196, 199] on span "Status: A fix has been deployed on our servers, and this issue has been fully r…" at bounding box center [12, 205] width 433 height 12
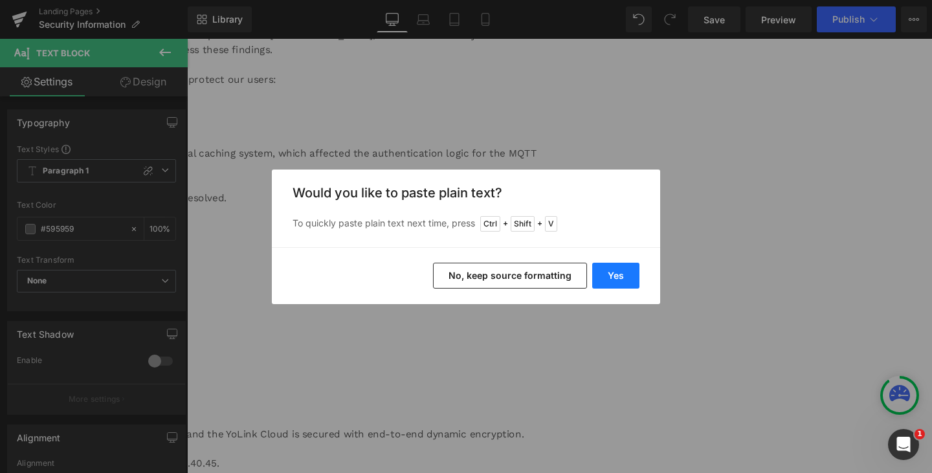
click at [626, 274] on button "Yes" at bounding box center [615, 276] width 47 height 26
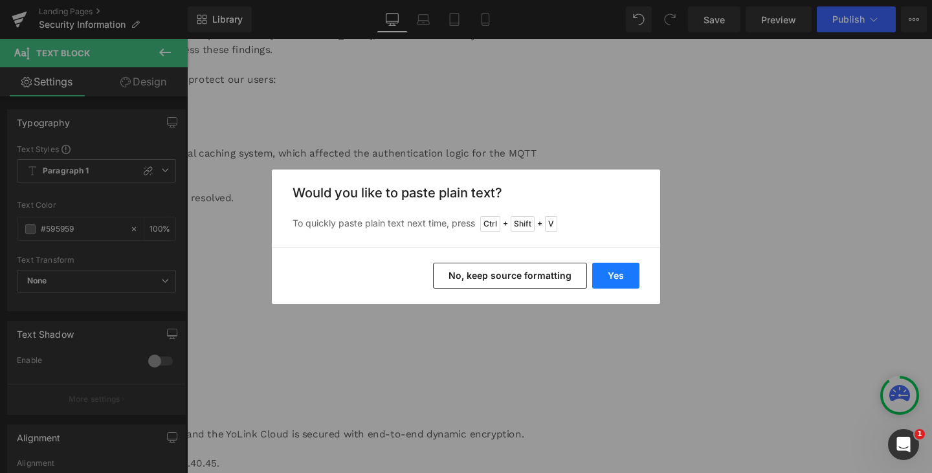
click at [621, 272] on button "Yes" at bounding box center [615, 276] width 47 height 26
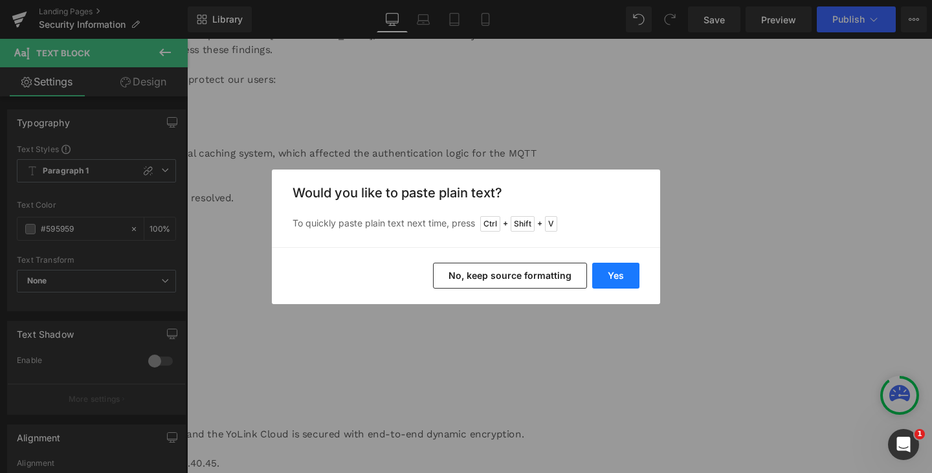
drag, startPoint x: 616, startPoint y: 278, endPoint x: 232, endPoint y: 268, distance: 383.9
click at [616, 278] on button "Yes" at bounding box center [615, 276] width 47 height 26
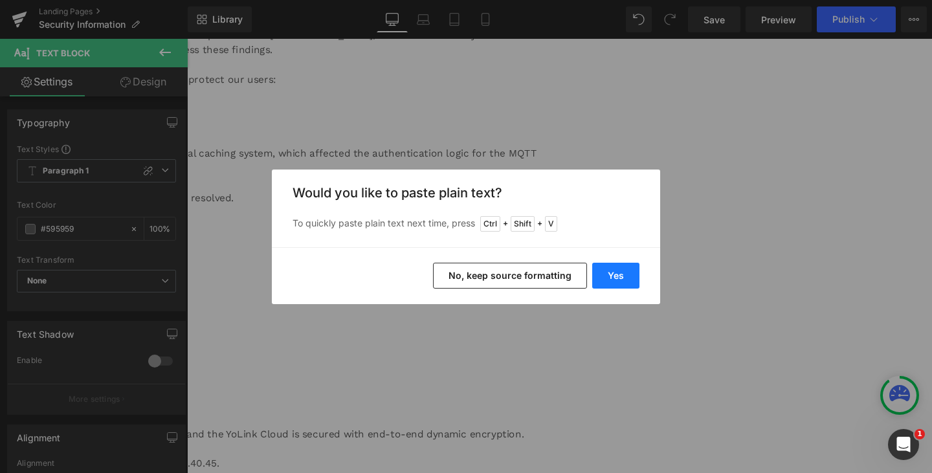
drag, startPoint x: 610, startPoint y: 272, endPoint x: 445, endPoint y: 245, distance: 167.2
click at [610, 272] on button "Yes" at bounding box center [615, 276] width 47 height 26
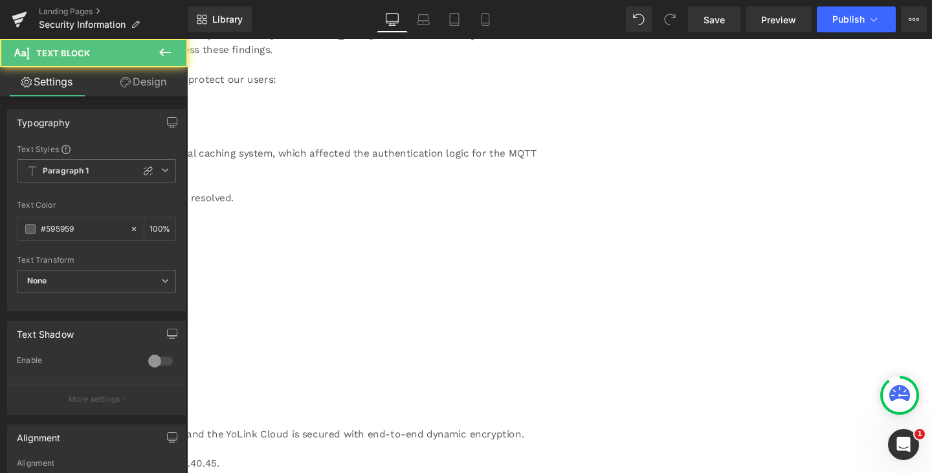
click at [449, 367] on div "[DATE] A security research firm has recently disclosed four vulnerabilities rel…" at bounding box center [187, 322] width 783 height 652
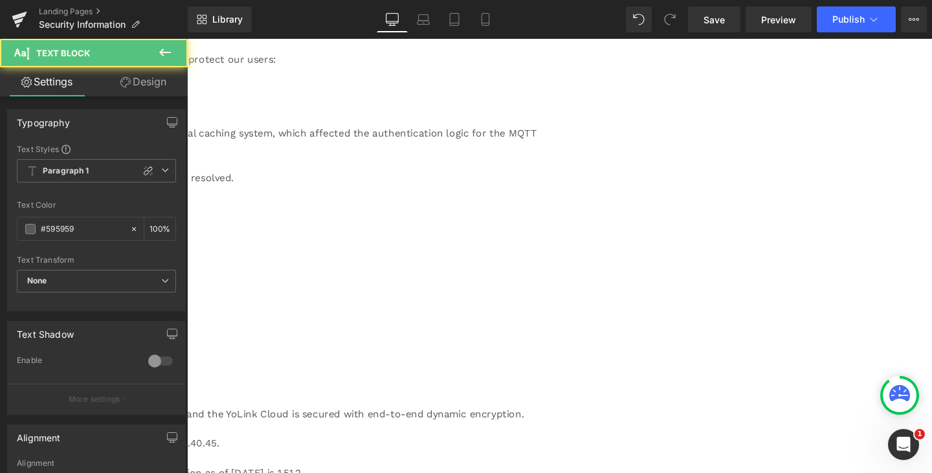
scroll to position [259, 0]
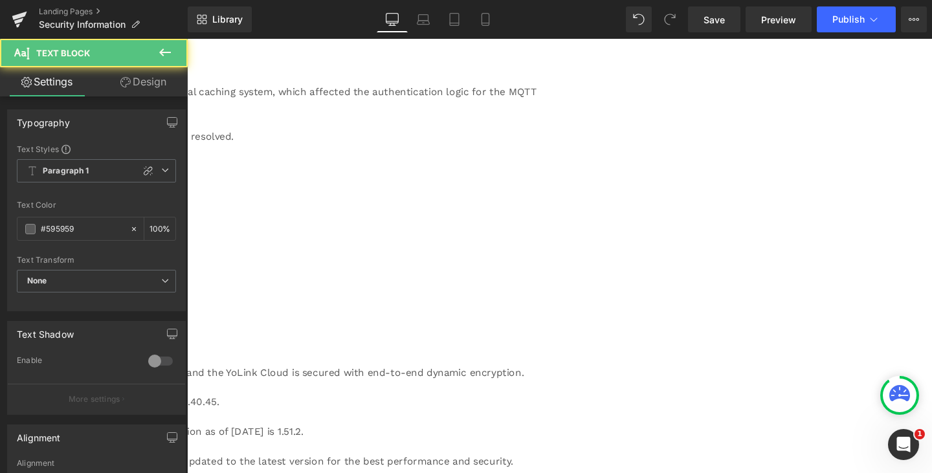
click at [579, 271] on div "[DATE] A security research firm has recently disclosed four vulnerabilities rel…" at bounding box center [187, 257] width 783 height 652
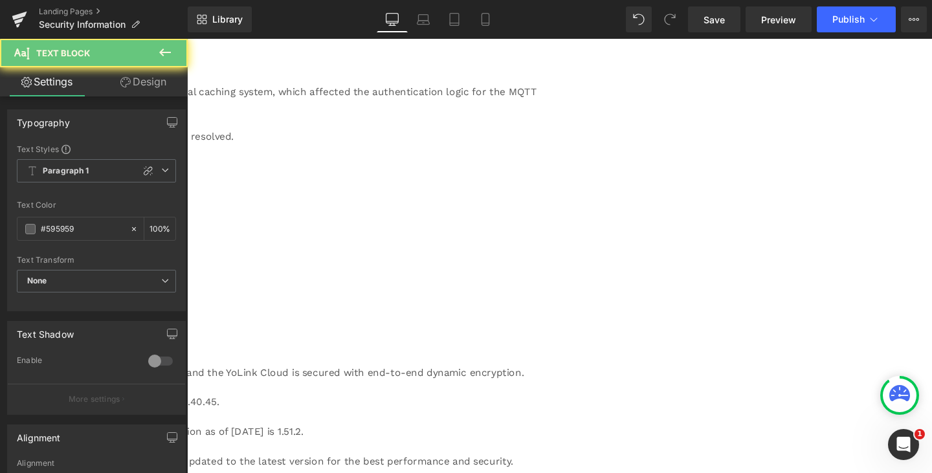
click at [579, 285] on div "[DATE] A security research firm has recently disclosed four vulnerabilities rel…" at bounding box center [187, 257] width 783 height 652
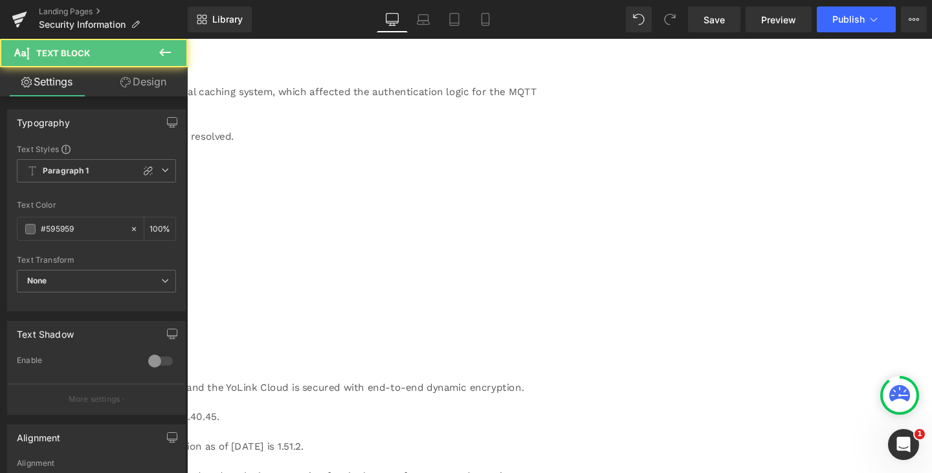
click at [198, 399] on span "YoLink Devices & Hub: Not affected. Communication between YoLink devices and th…" at bounding box center [168, 405] width 745 height 12
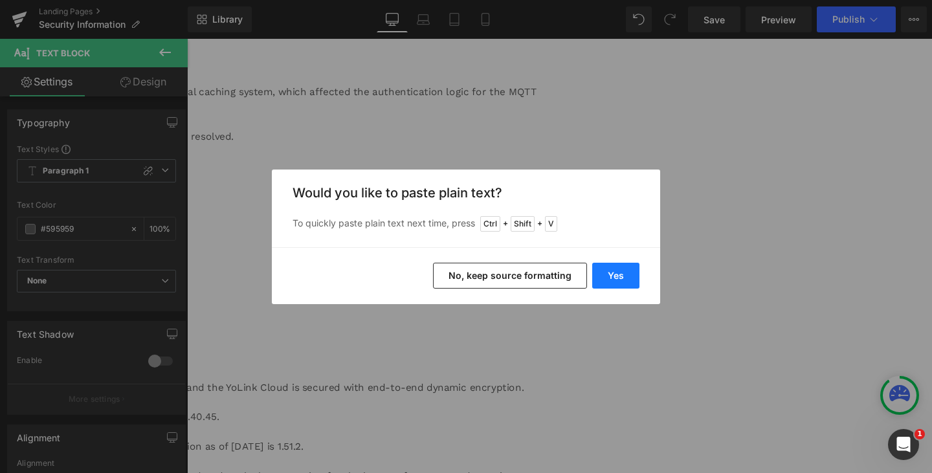
drag, startPoint x: 635, startPoint y: 277, endPoint x: 469, endPoint y: 250, distance: 167.8
click at [635, 277] on button "Yes" at bounding box center [615, 276] width 47 height 26
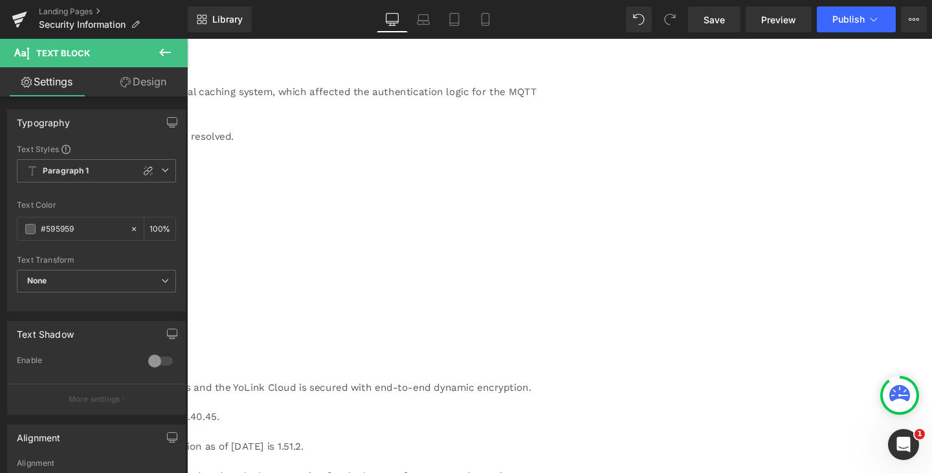
click at [197, 441] on div "[DATE] A security research firm has recently disclosed four vulnerabilities rel…" at bounding box center [187, 268] width 783 height 674
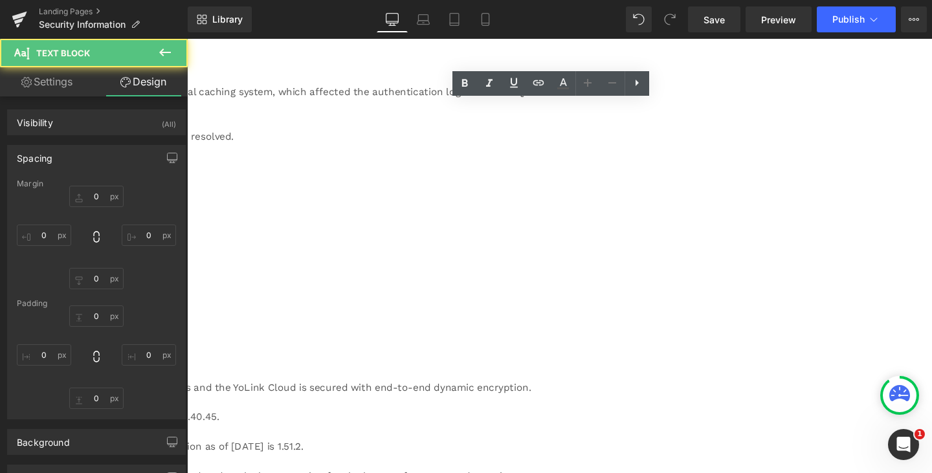
click at [197, 439] on span "YoLink App: All app communications have been SSL-encrypted since version 1.40.4…" at bounding box center [8, 436] width 425 height 12
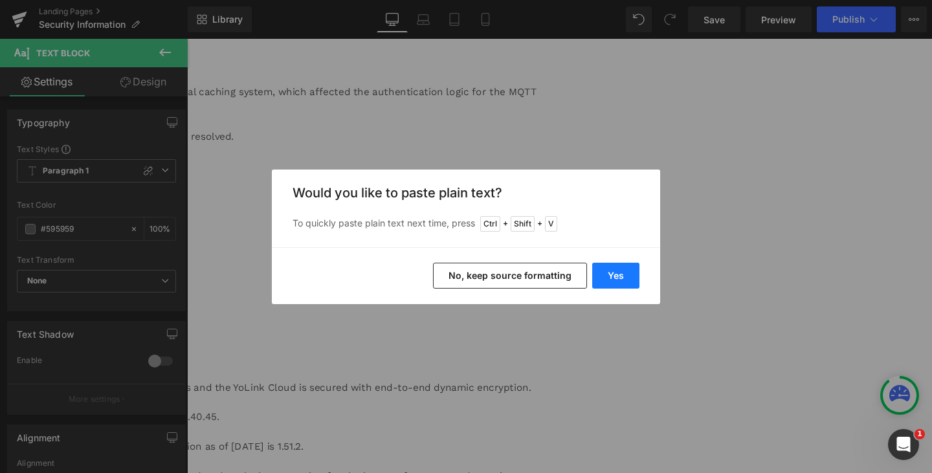
drag, startPoint x: 608, startPoint y: 271, endPoint x: 443, endPoint y: 244, distance: 167.8
click at [608, 271] on button "Yes" at bounding box center [615, 276] width 47 height 26
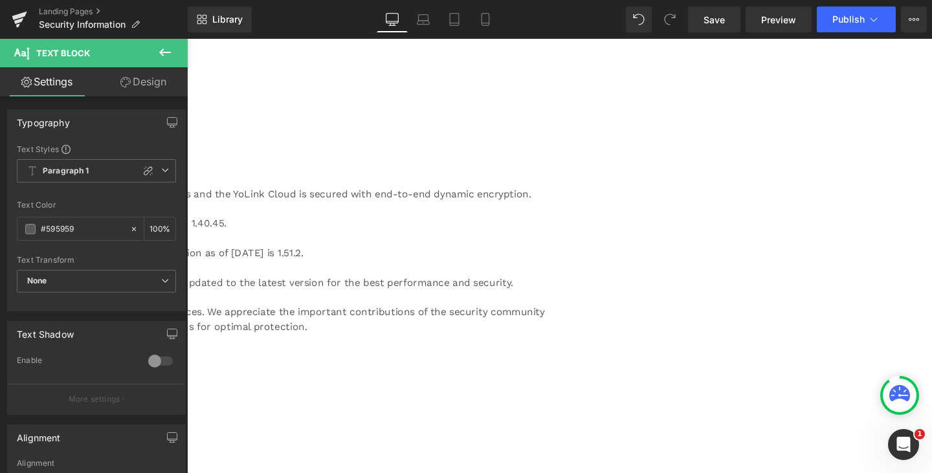
scroll to position [518, 0]
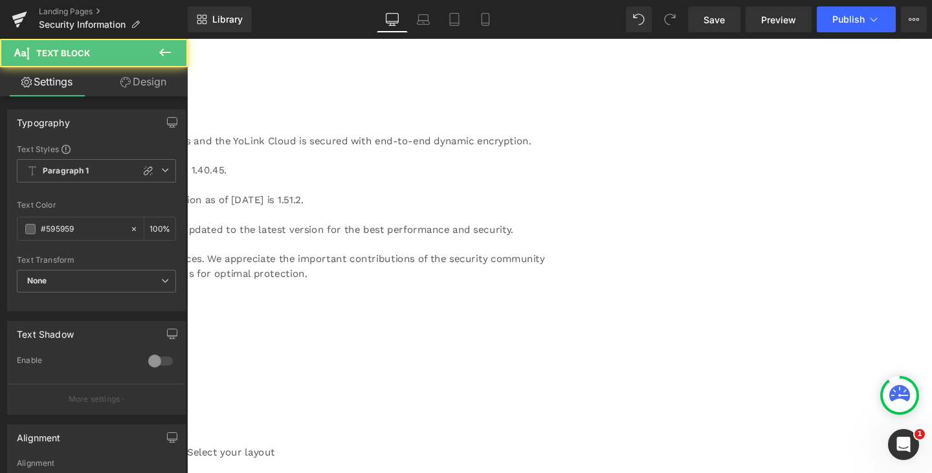
click at [199, 210] on span "User Impact: Users on version 1.40.45 or newer are protected. The latest versio…" at bounding box center [53, 208] width 514 height 12
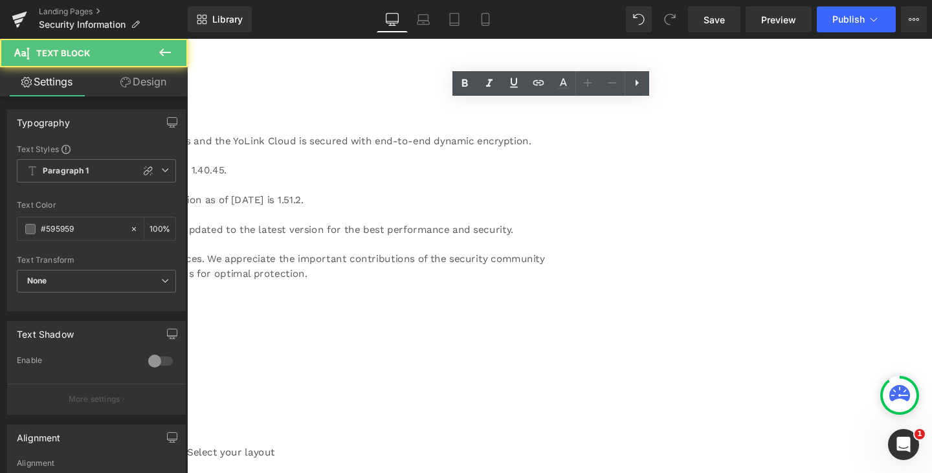
click at [195, 210] on span "User Impact: Users on version 1.40.45 or newer are protected. The latest versio…" at bounding box center [53, 208] width 514 height 12
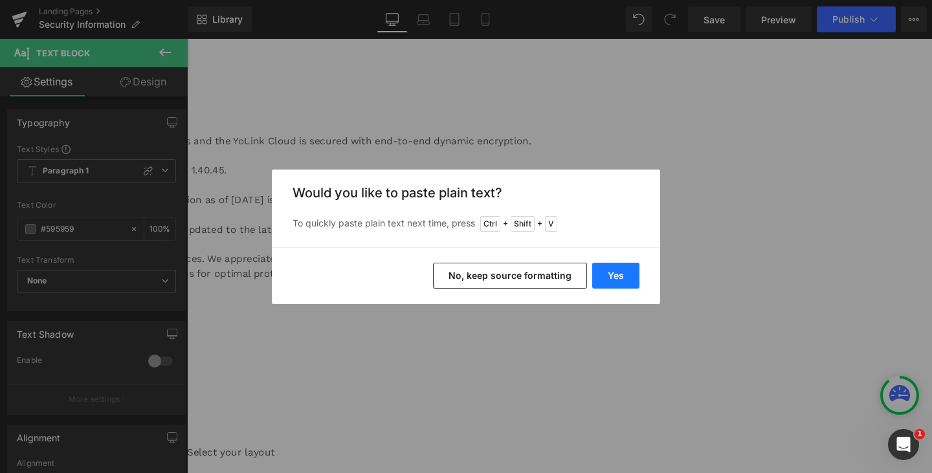
click at [608, 277] on button "Yes" at bounding box center [615, 276] width 47 height 26
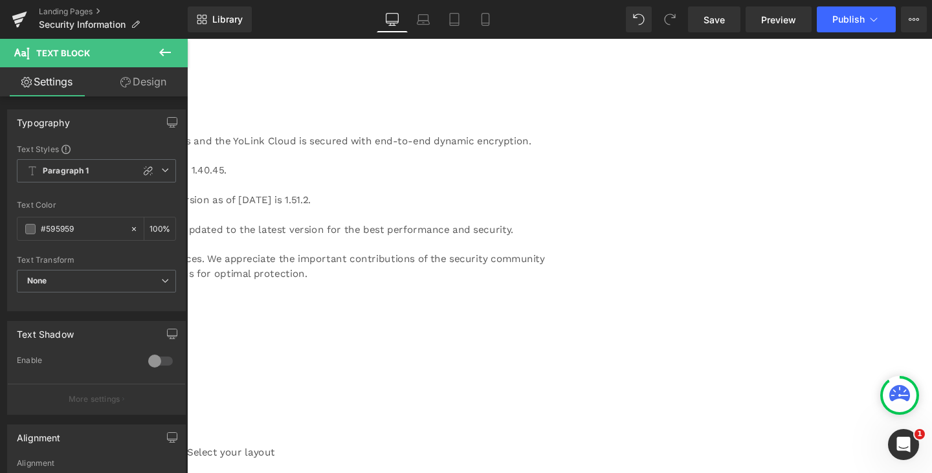
click at [197, 241] on span "Recommendation: We strongly encourage all users to keep their YoLink App update…" at bounding box center [163, 239] width 734 height 12
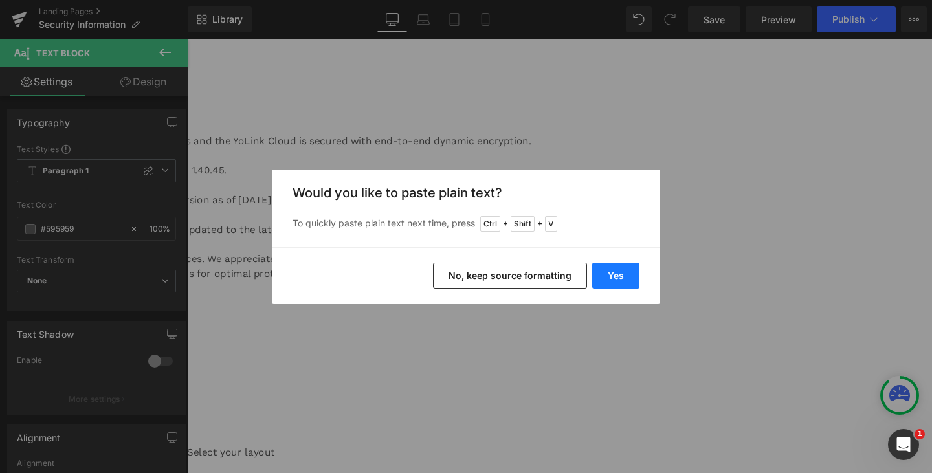
drag, startPoint x: 610, startPoint y: 272, endPoint x: 314, endPoint y: 246, distance: 297.6
click at [610, 272] on button "Yes" at bounding box center [615, 276] width 47 height 26
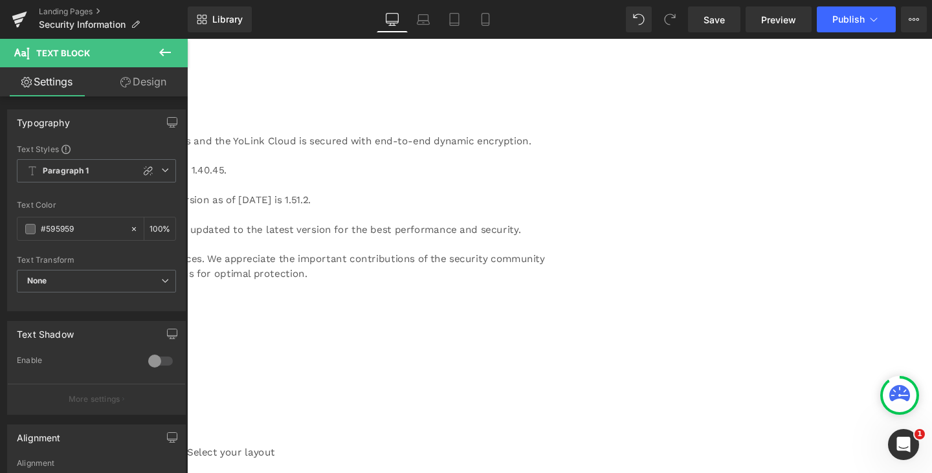
click at [579, 243] on div "CVE-2025-59448 This finding raised concerns about “insecure network data transm…" at bounding box center [187, 192] width 783 height 295
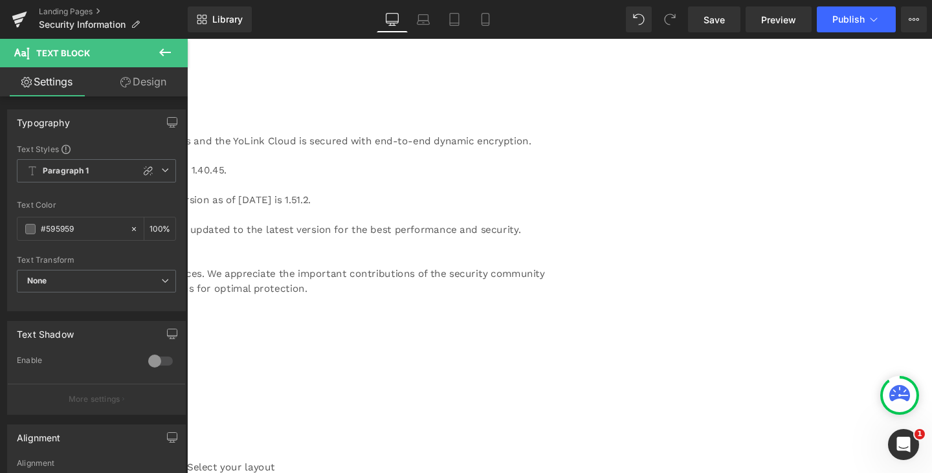
click at [250, 331] on div "We remain committed to safeguarding the integrity of our products and services.…" at bounding box center [187, 301] width 783 height 109
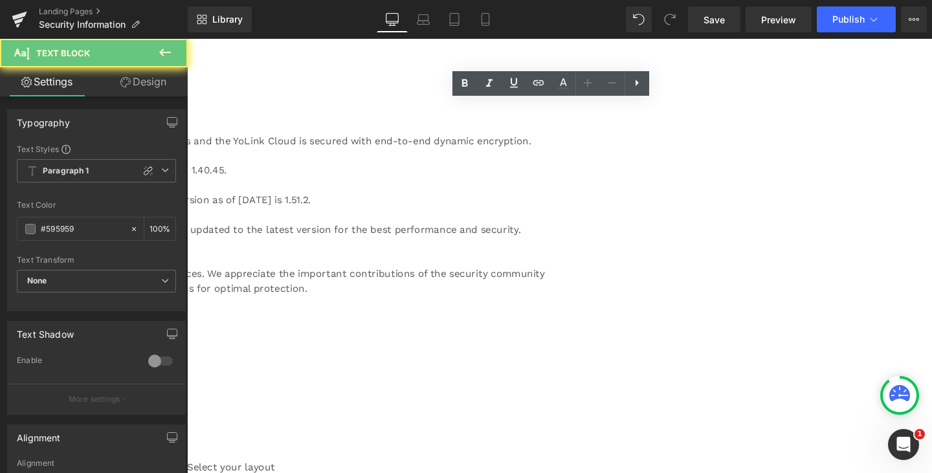
drag, startPoint x: 247, startPoint y: 335, endPoint x: 201, endPoint y: 333, distance: 46.0
click at [201, 333] on div "We remain committed to safeguarding the integrity of our products and services.…" at bounding box center [187, 301] width 783 height 109
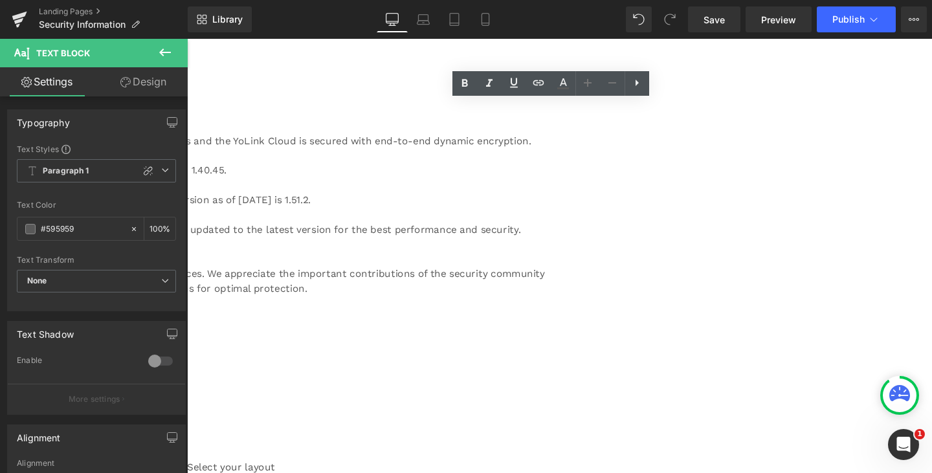
click at [254, 375] on h3 "Related" at bounding box center [187, 373] width 783 height 22
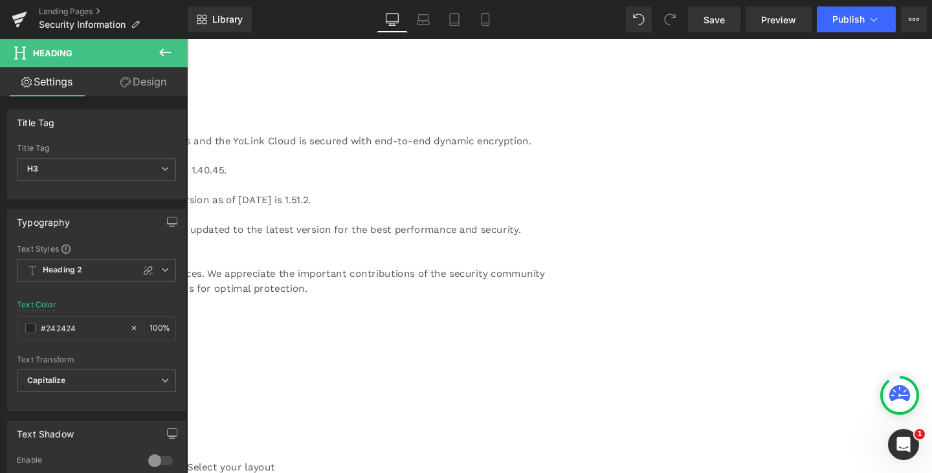
click at [165, 50] on icon at bounding box center [165, 53] width 16 height 16
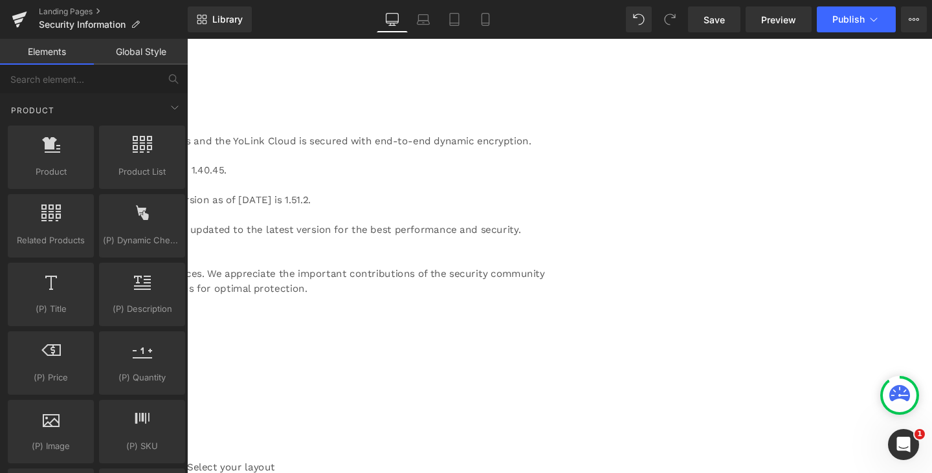
click at [247, 375] on h3 "Related" at bounding box center [187, 373] width 783 height 22
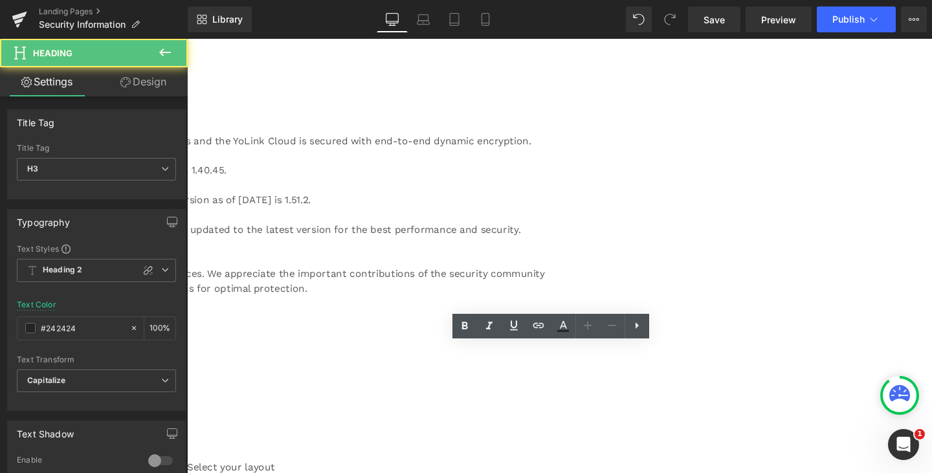
click at [527, 372] on h3 "Related" at bounding box center [187, 373] width 783 height 22
click at [498, 374] on h3 "Related" at bounding box center [187, 373] width 783 height 22
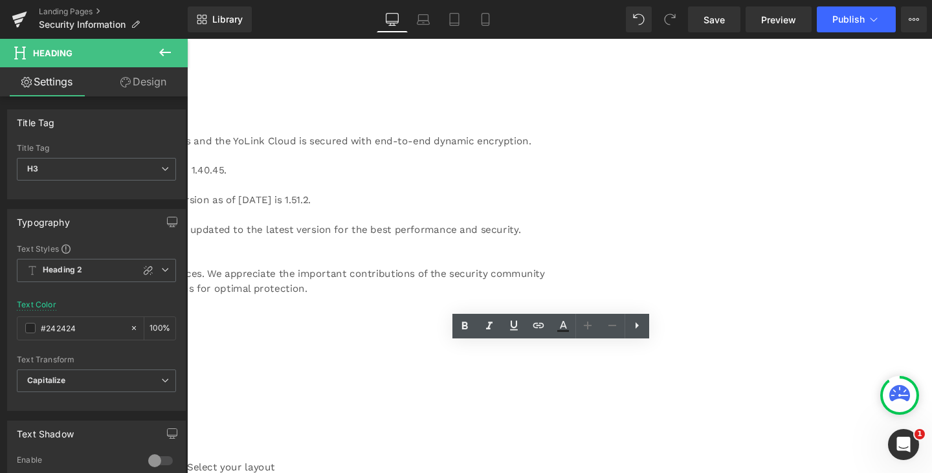
click at [461, 391] on div "RETURNS AND EXCHANGES POLICY" at bounding box center [187, 399] width 783 height 16
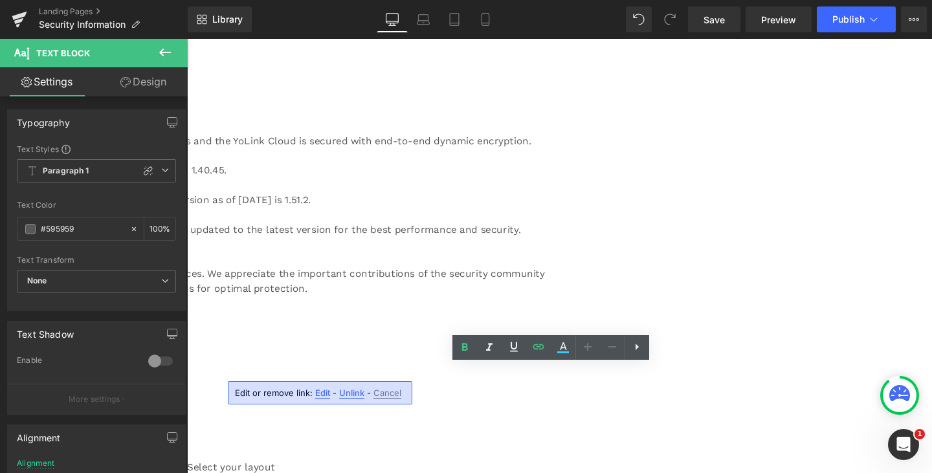
click at [194, 368] on div "Icon Icon List Hoz Official Statement on Recently Disclosed Security Vulnerabil…" at bounding box center [187, 9] width 783 height 799
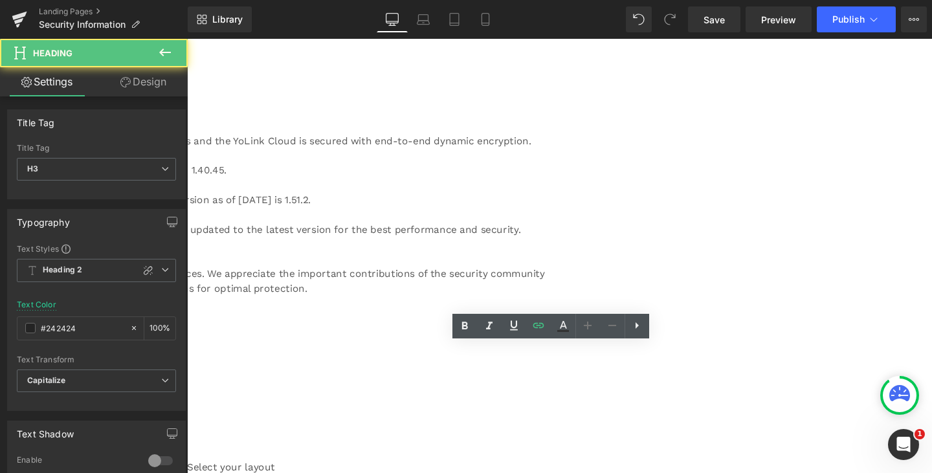
click at [216, 362] on div "Related" at bounding box center [187, 373] width 783 height 22
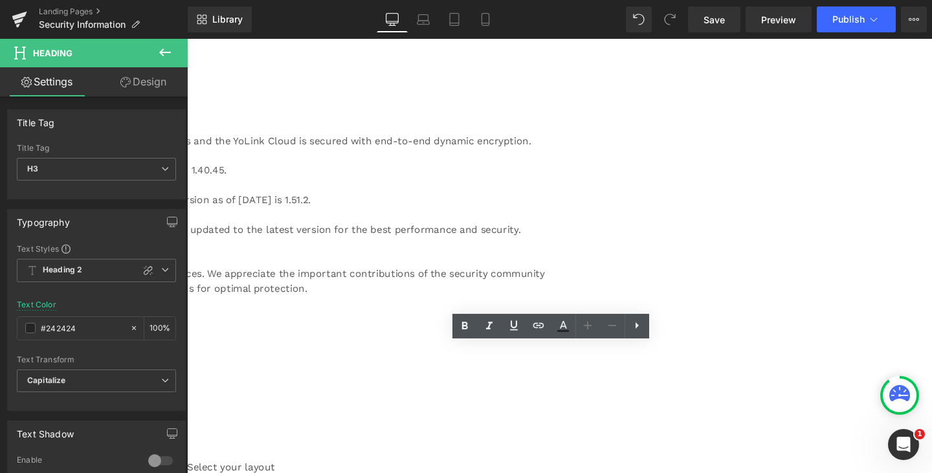
click at [192, 367] on div "Related" at bounding box center [187, 373] width 783 height 22
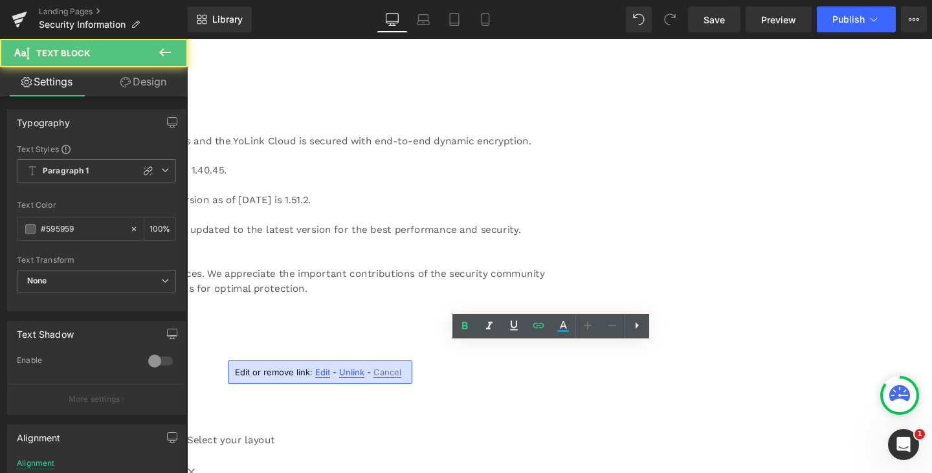
click at [466, 362] on div "RETURNS AND EXCHANGES POLICY" at bounding box center [187, 370] width 783 height 16
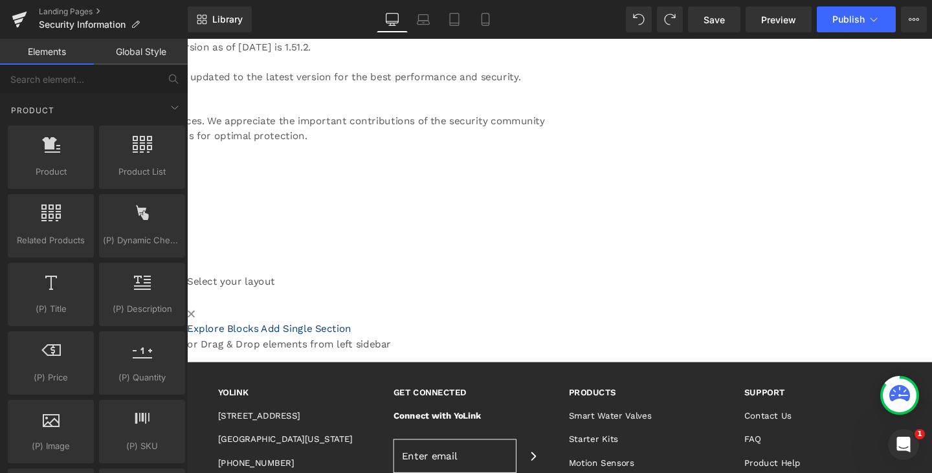
scroll to position [712, 0]
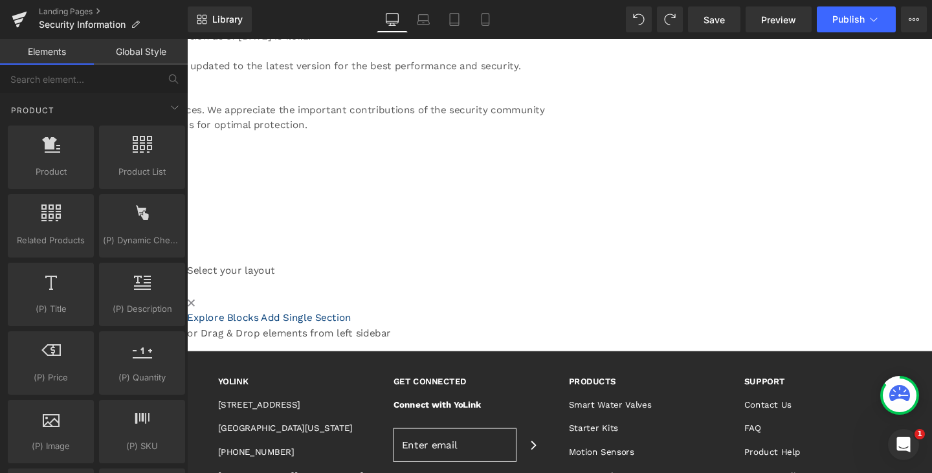
click at [287, 206] on div at bounding box center [187, 209] width 783 height 6
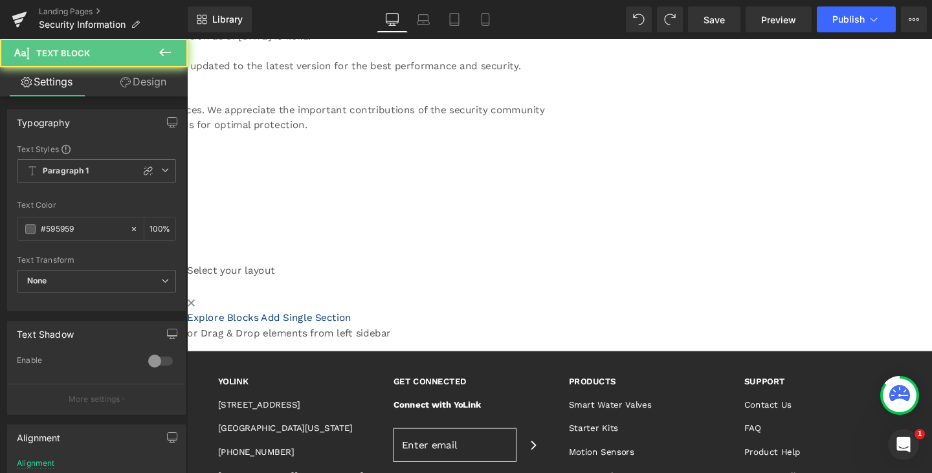
click at [291, 199] on div at bounding box center [187, 200] width 783 height 3
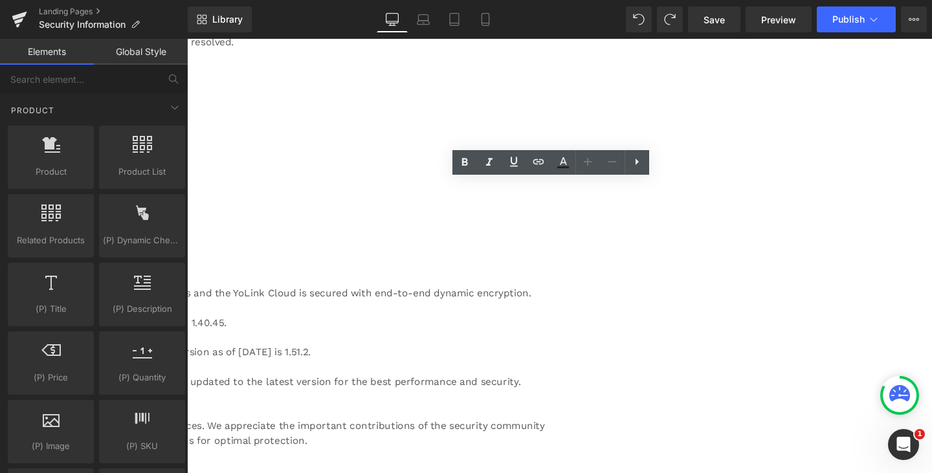
scroll to position [324, 0]
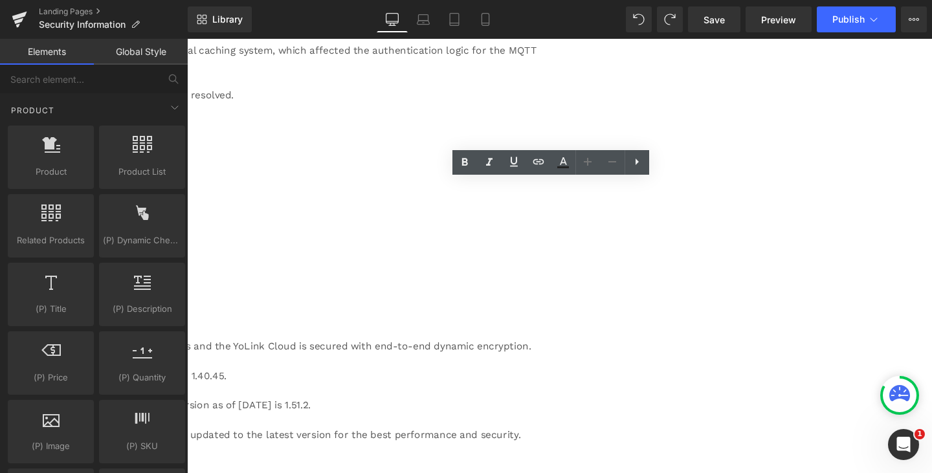
click at [329, 356] on span "●YoLink Devices & Hub: Not affected. Communication between YoLink devices and t…" at bounding box center [172, 362] width 753 height 12
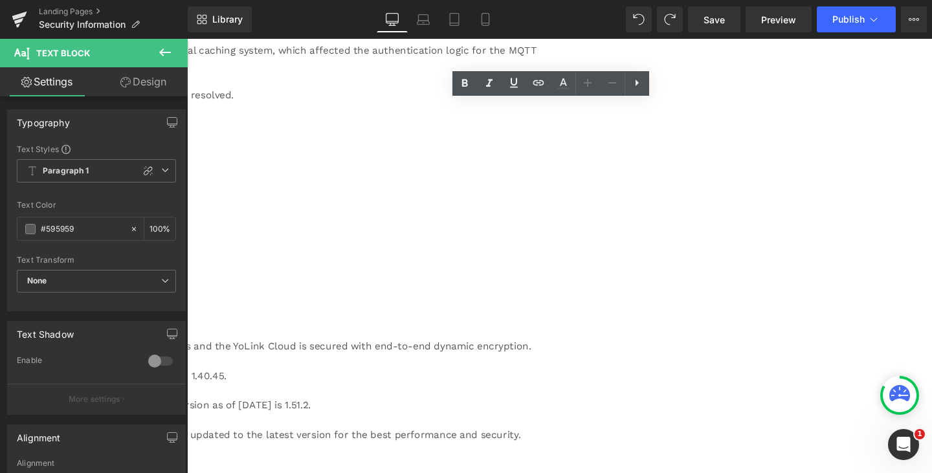
drag, startPoint x: 304, startPoint y: 348, endPoint x: 287, endPoint y: 351, distance: 16.5
click at [287, 356] on span "●YoLink Devices & Hub: Not affected. Communication between YoLink devices and t…" at bounding box center [172, 362] width 753 height 12
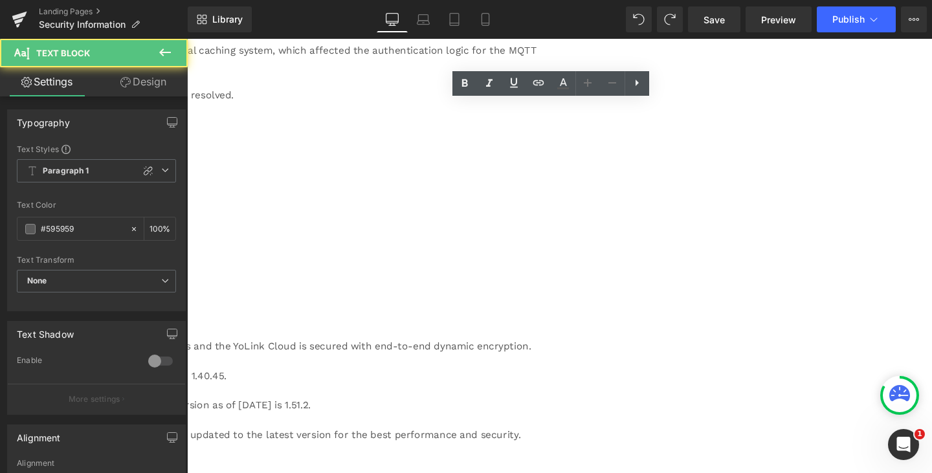
click at [228, 399] on span "●YoLink App: All app communications have been SSL-encrypted since version 1.40.…" at bounding box center [12, 393] width 433 height 12
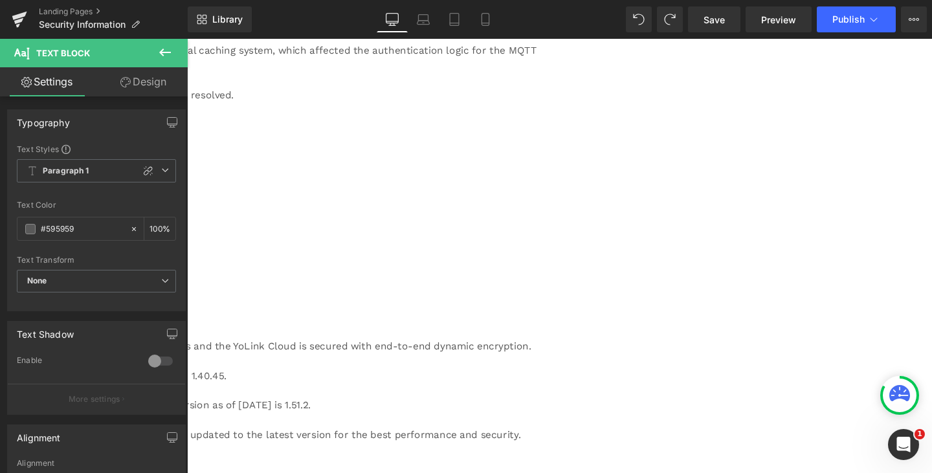
click at [159, 85] on link "Design" at bounding box center [143, 81] width 94 height 29
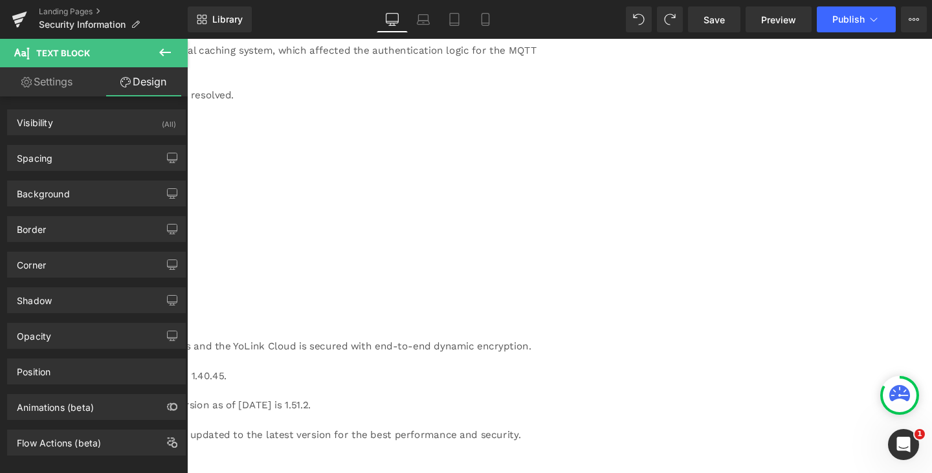
click at [50, 82] on link "Settings" at bounding box center [47, 81] width 94 height 29
type input "100"
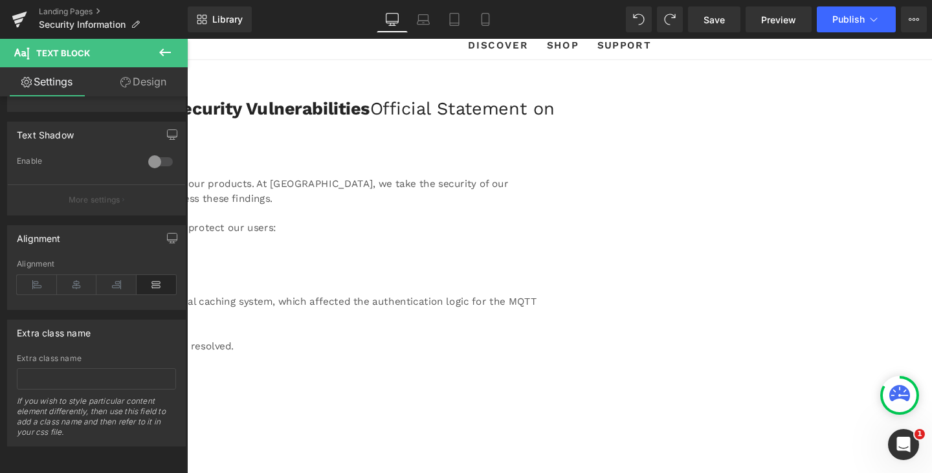
scroll to position [0, 0]
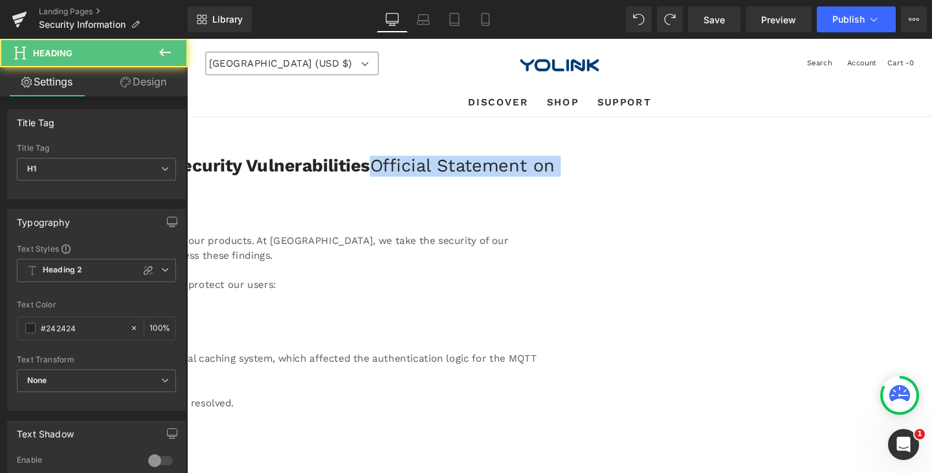
drag, startPoint x: 786, startPoint y: 166, endPoint x: 808, endPoint y: 188, distance: 30.2
click at [579, 188] on h1 "Official Statement on Recently Disclosed Security Vulnerabilities Official Stat…" at bounding box center [187, 184] width 783 height 44
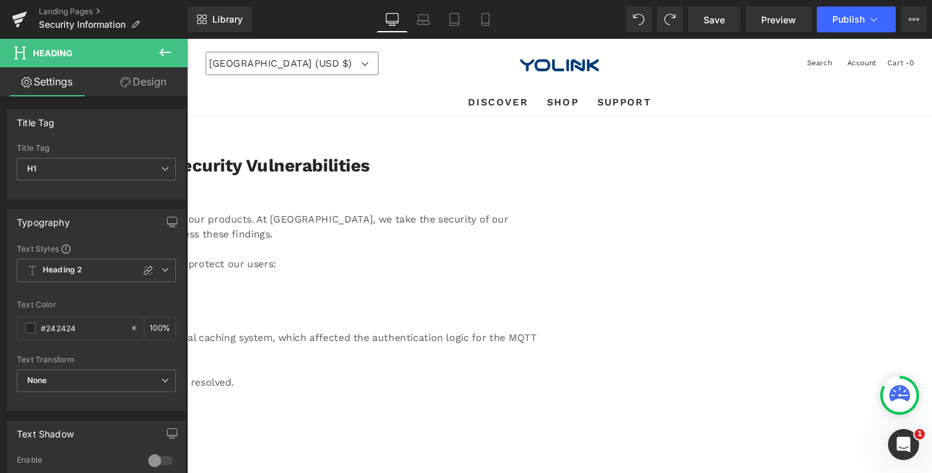
click at [579, 277] on div "[DATE] A security research firm has recently disclosed four vulnerabilities rel…" at bounding box center [187, 376] width 783 height 373
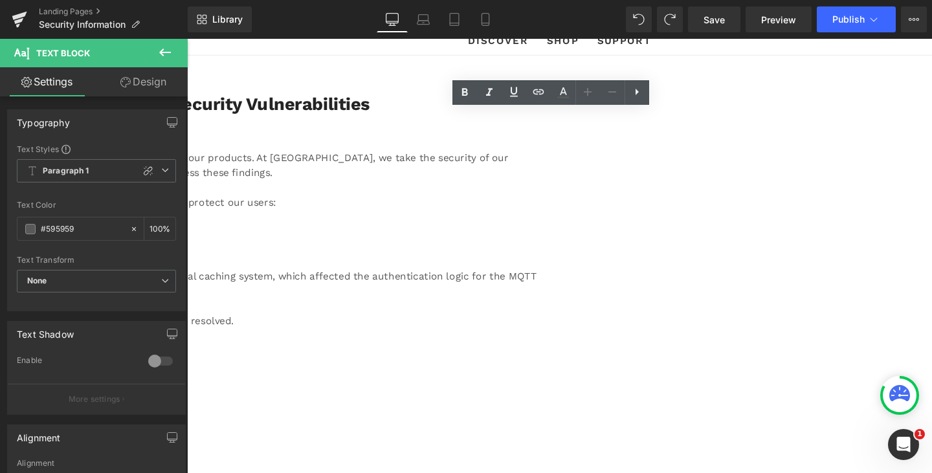
scroll to position [194, 0]
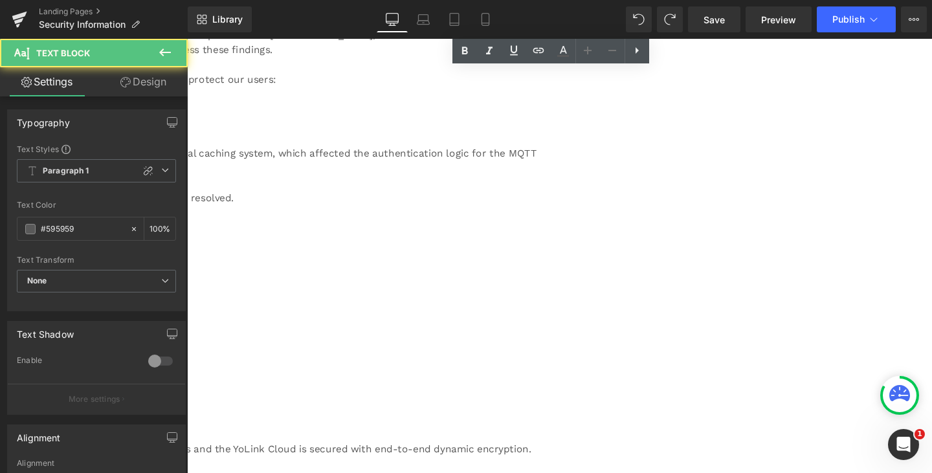
click at [579, 224] on div "[DATE] A security research firm has recently disclosed four vulnerabilities rel…" at bounding box center [187, 182] width 783 height 373
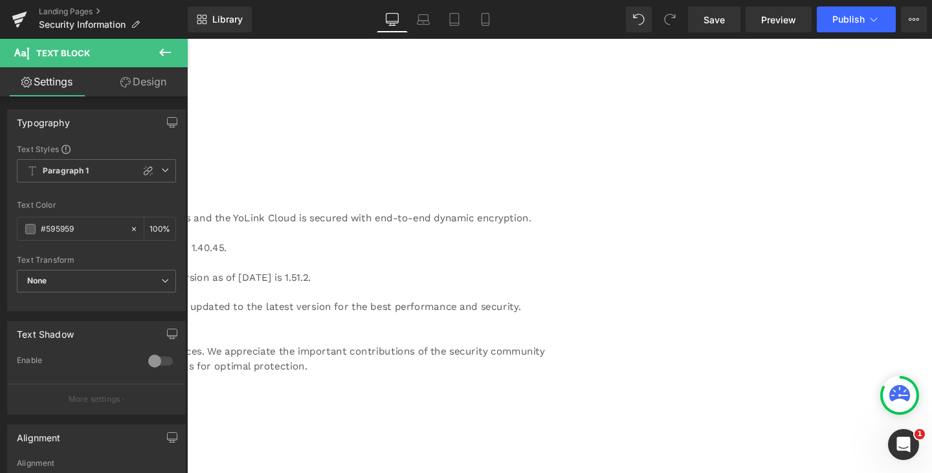
scroll to position [453, 0]
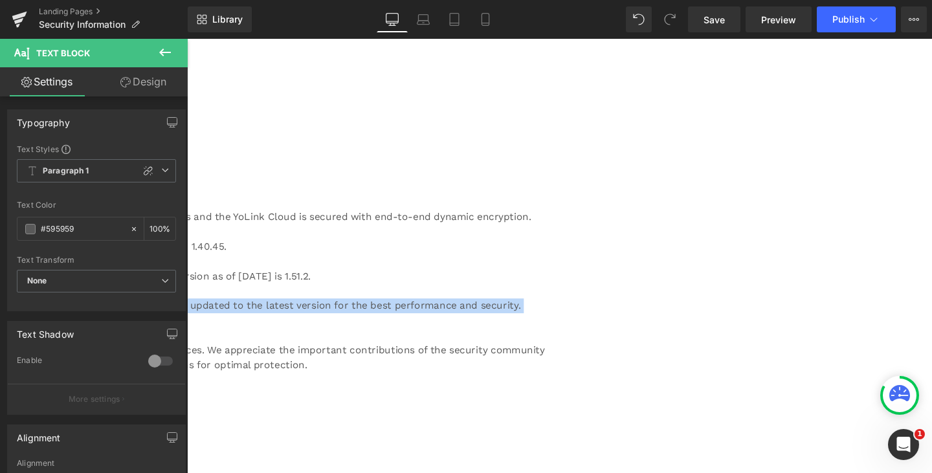
click at [356, 331] on div "[DATE] A security research firm has recently disclosed four vulnerabilities rel…" at bounding box center [187, 86] width 783 height 699
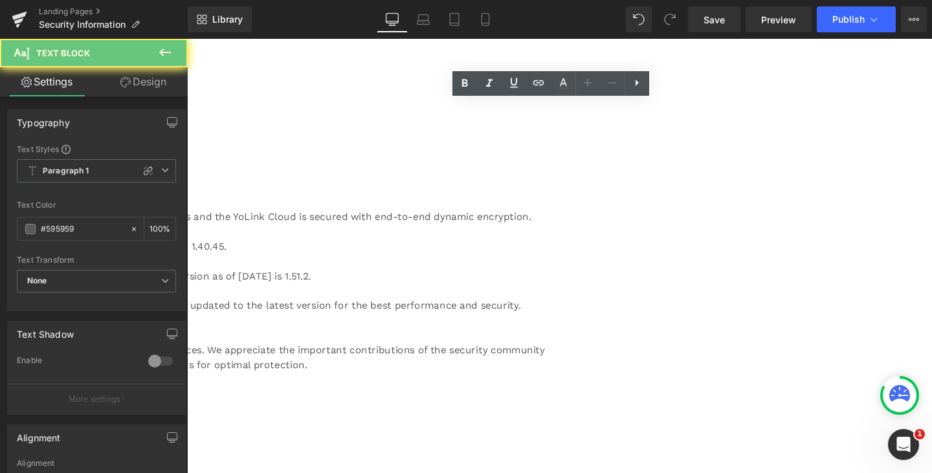
click at [348, 355] on div "We remain committed to safeguarding the integrity of our products and services.…" at bounding box center [187, 381] width 783 height 109
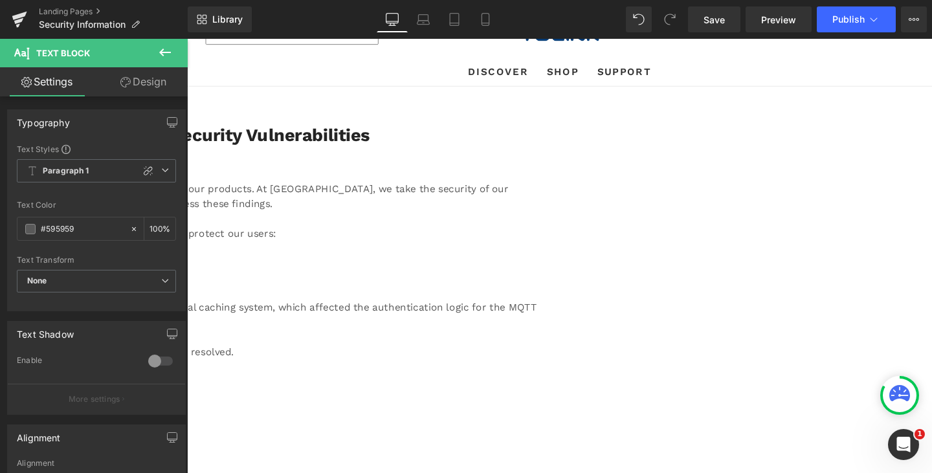
scroll to position [0, 0]
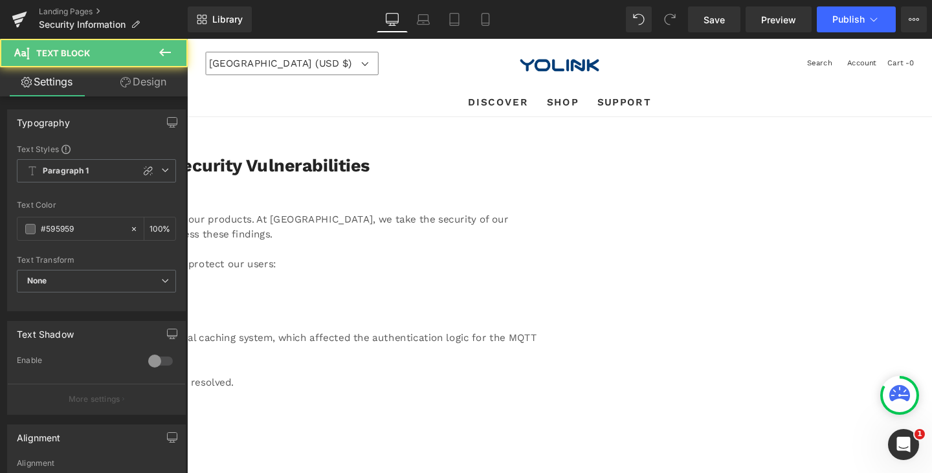
click at [309, 291] on div "[DATE] A security research firm has recently disclosed four vulnerabilities rel…" at bounding box center [187, 314] width 783 height 248
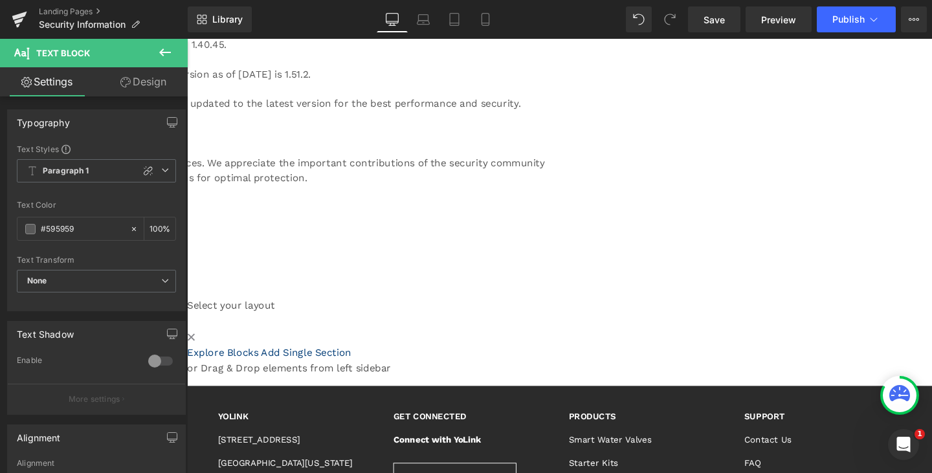
scroll to position [647, 0]
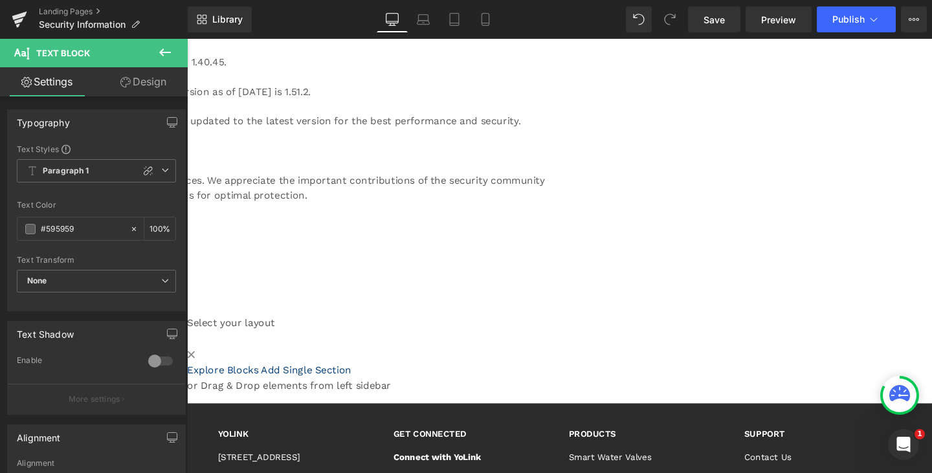
click at [261, 151] on div "We remain committed to safeguarding the integrity of our products and services.…" at bounding box center [187, 195] width 783 height 124
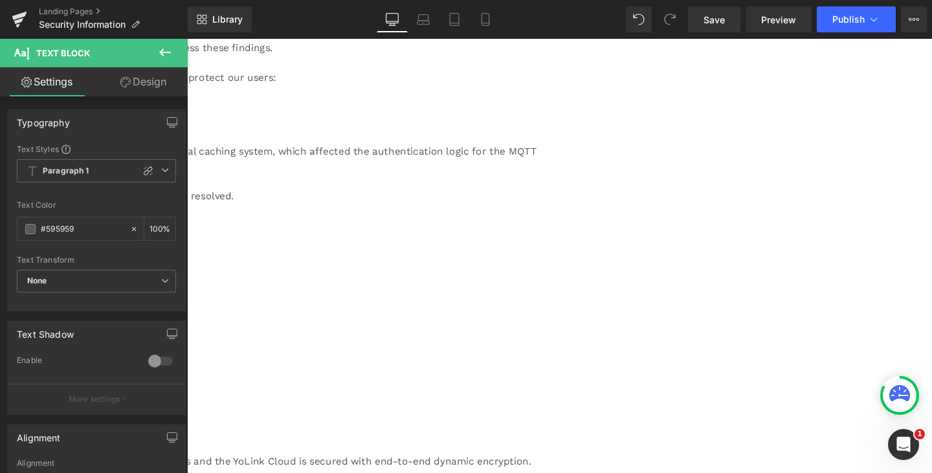
scroll to position [0, 0]
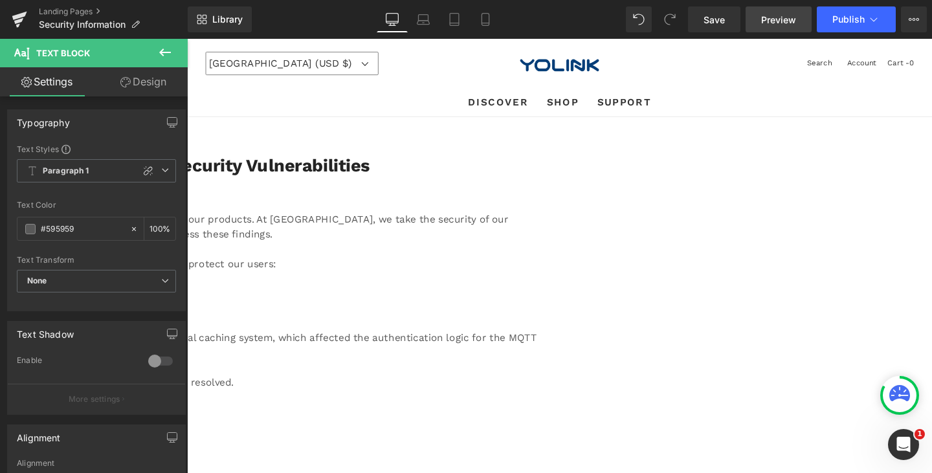
click at [789, 20] on span "Preview" at bounding box center [778, 20] width 35 height 14
click at [397, 91] on ul "DISCOVER DISCOVER HOME DISCOVER WHAT'S NEW CONNECT WITH YOLINK PROBLEM SOLVING …" at bounding box center [579, 106] width 764 height 30
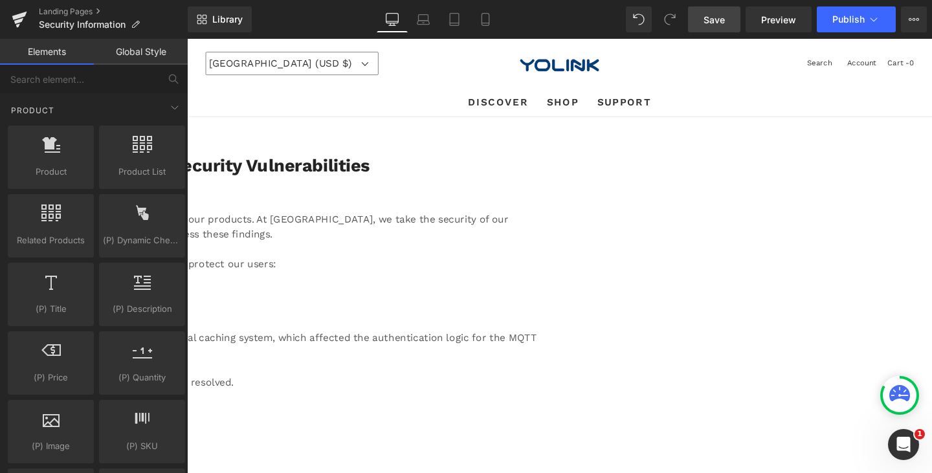
drag, startPoint x: 714, startPoint y: 18, endPoint x: 573, endPoint y: 23, distance: 141.8
click at [714, 18] on span "Save" at bounding box center [713, 20] width 21 height 14
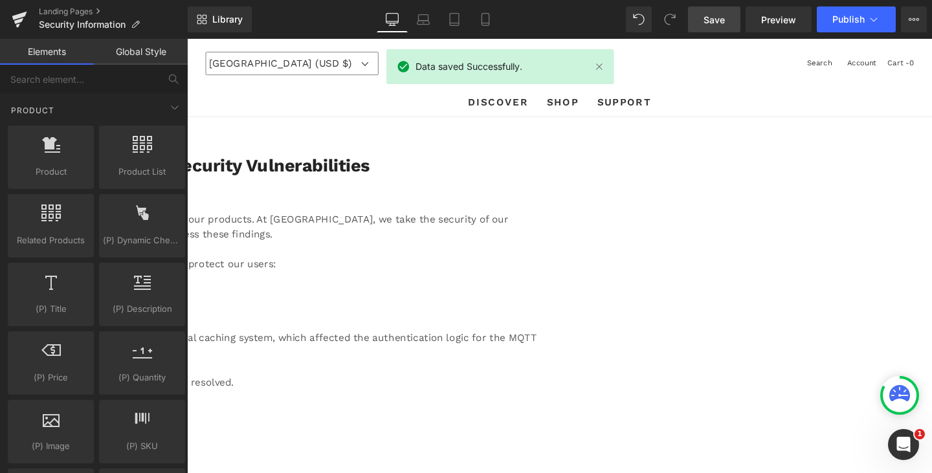
click at [187, 39] on span "Icon" at bounding box center [187, 39] width 0 height 0
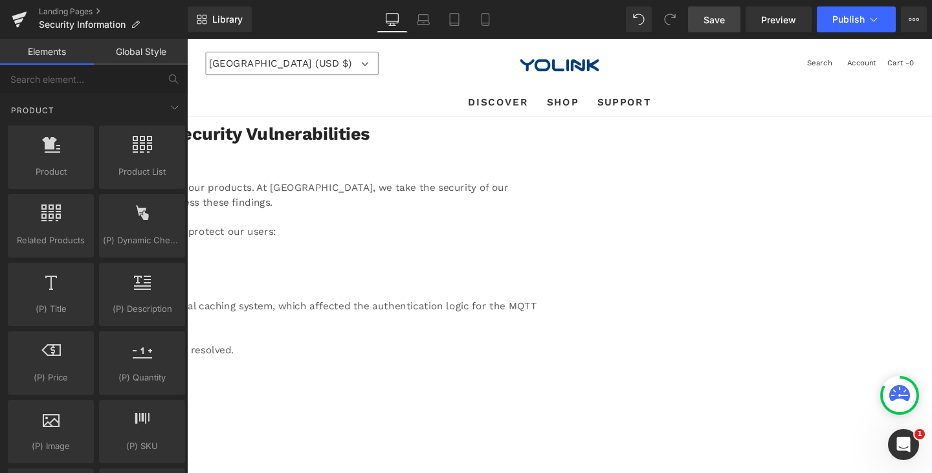
click at [722, 18] on span "Save" at bounding box center [713, 20] width 21 height 14
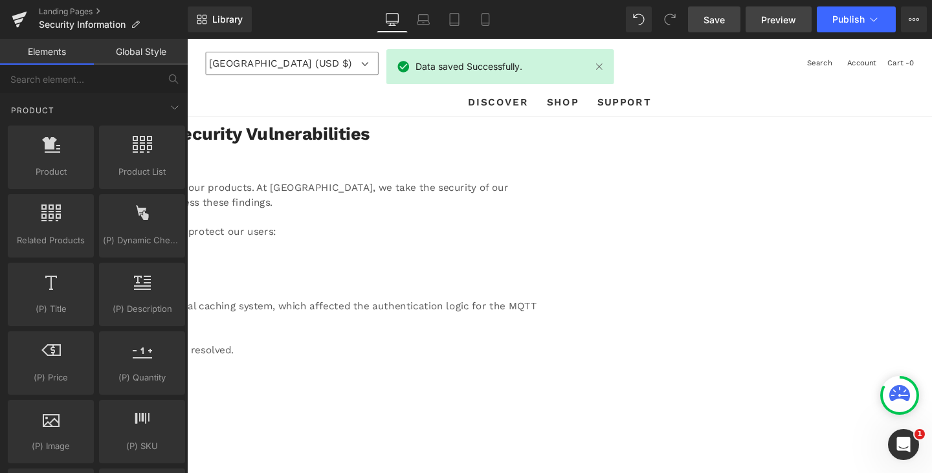
click at [784, 16] on span "Preview" at bounding box center [778, 20] width 35 height 14
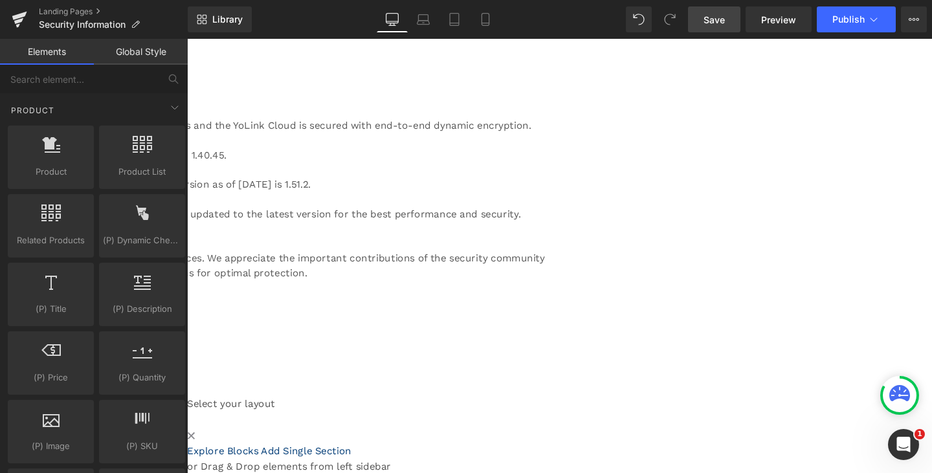
scroll to position [518, 0]
click at [551, 368] on div "37px" at bounding box center [187, 380] width 783 height 24
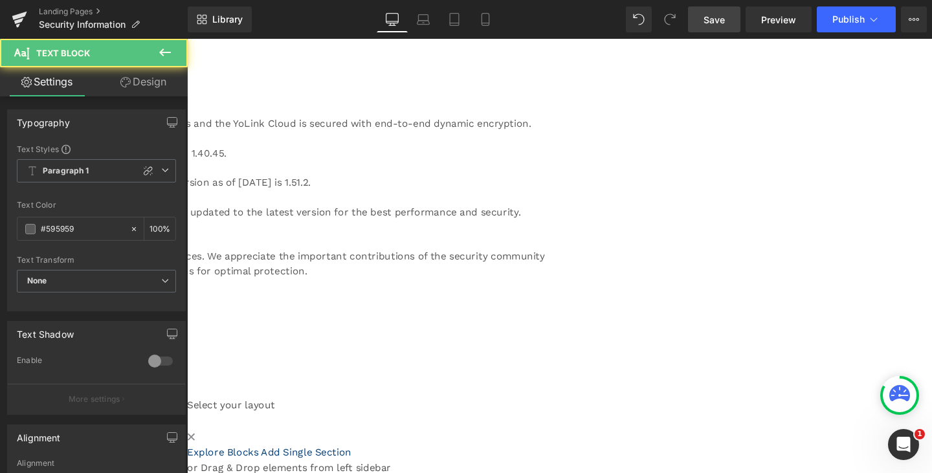
click at [553, 332] on div "We remain committed to safeguarding the integrity of our products and services.…" at bounding box center [187, 283] width 783 height 109
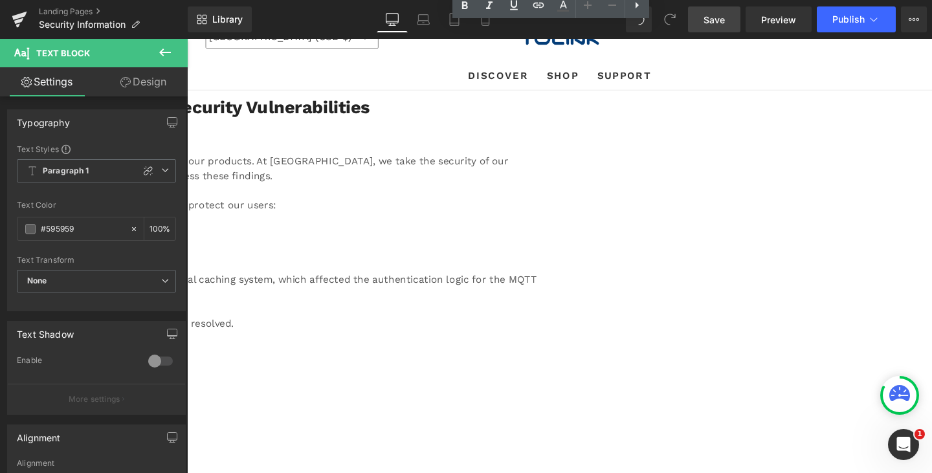
scroll to position [0, 0]
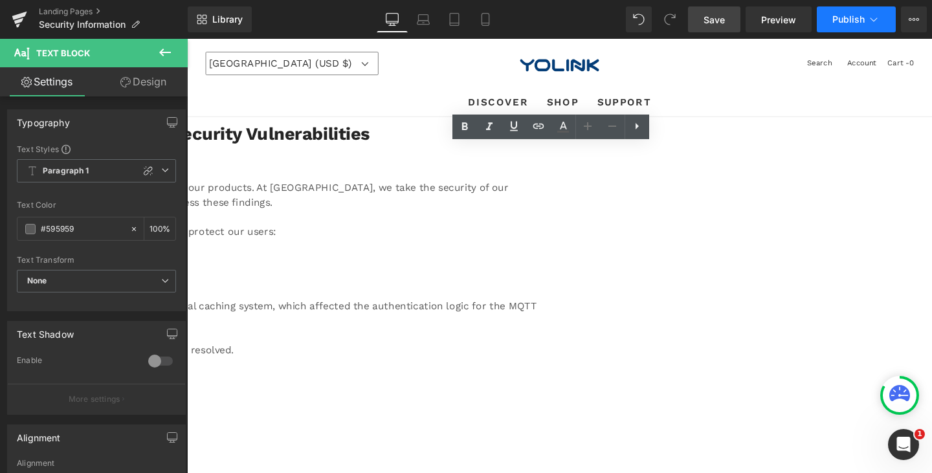
click at [880, 21] on button "Publish" at bounding box center [856, 19] width 79 height 26
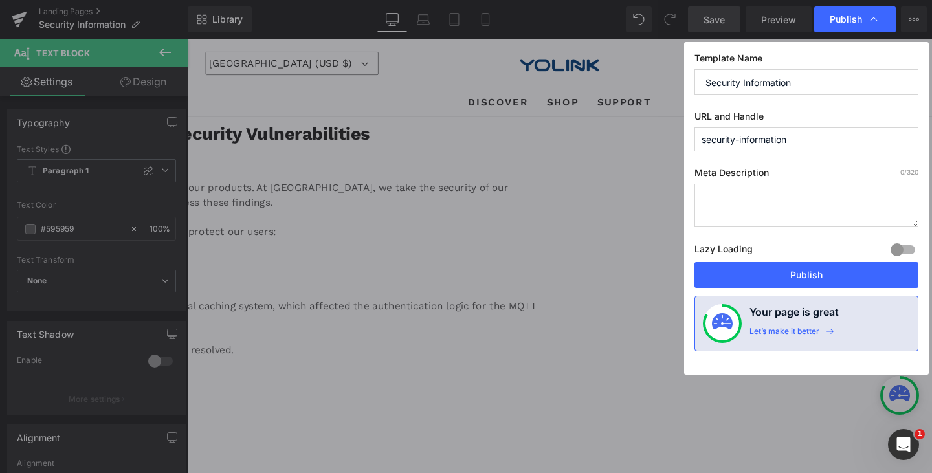
click at [830, 135] on input "security-information" at bounding box center [806, 139] width 224 height 24
drag, startPoint x: 812, startPoint y: 136, endPoint x: 741, endPoint y: 137, distance: 71.2
click at [741, 137] on input "security-information" at bounding box center [806, 139] width 224 height 24
click at [812, 138] on input "security-information" at bounding box center [806, 139] width 224 height 24
click at [789, 276] on button "Publish" at bounding box center [806, 275] width 224 height 26
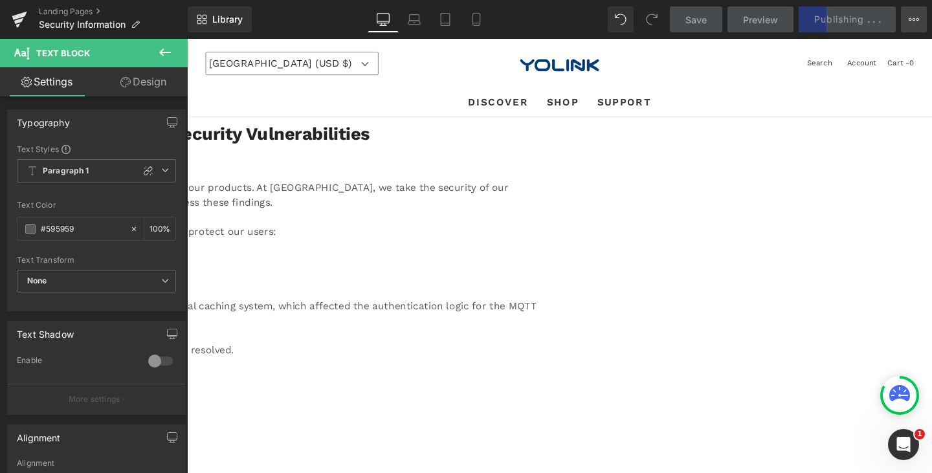
click at [915, 16] on icon at bounding box center [914, 19] width 10 height 10
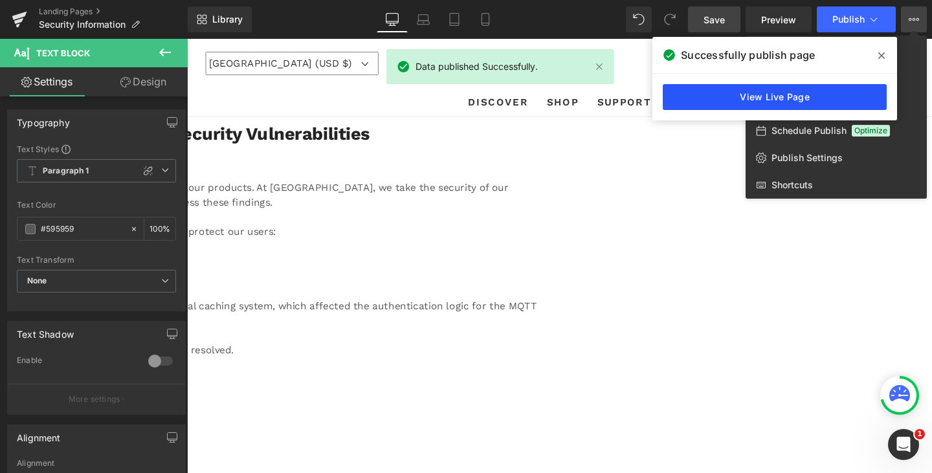
click at [846, 96] on link "View Live Page" at bounding box center [775, 97] width 224 height 26
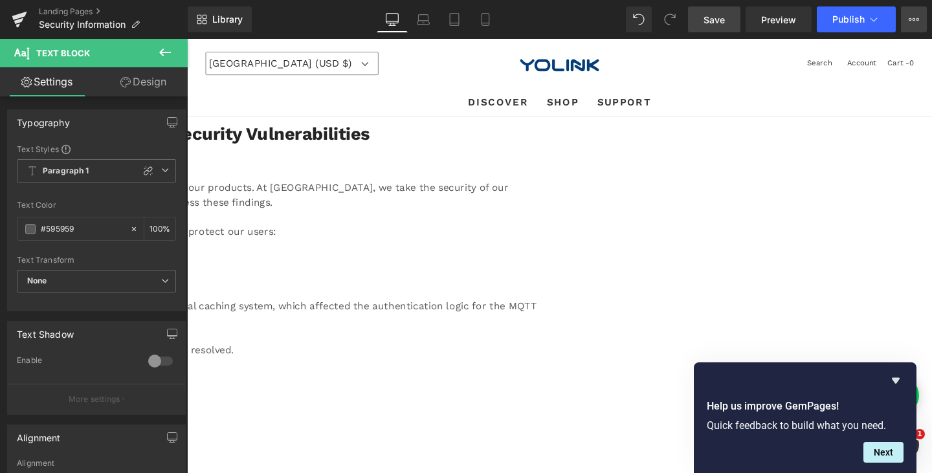
click at [916, 14] on button "View Live Page View with current Template Save Template to Library Schedule Pub…" at bounding box center [914, 19] width 26 height 26
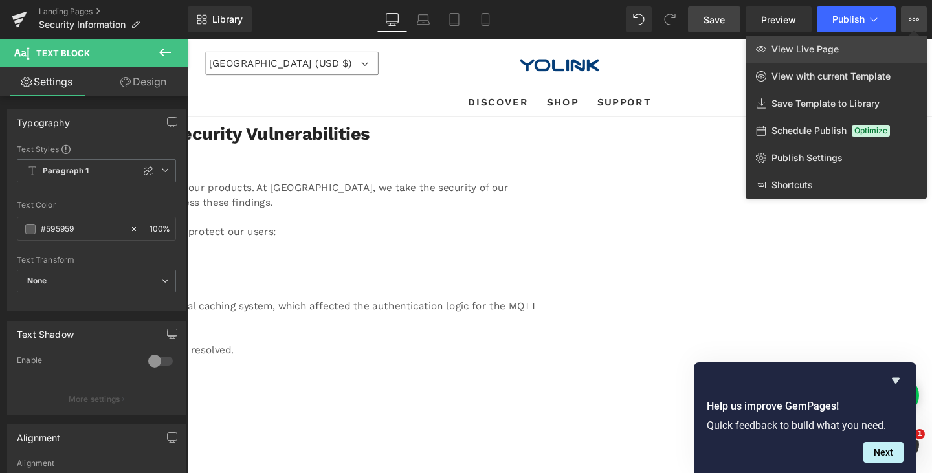
click at [819, 45] on span "View Live Page" at bounding box center [804, 49] width 67 height 12
